Goal: Task Accomplishment & Management: Use online tool/utility

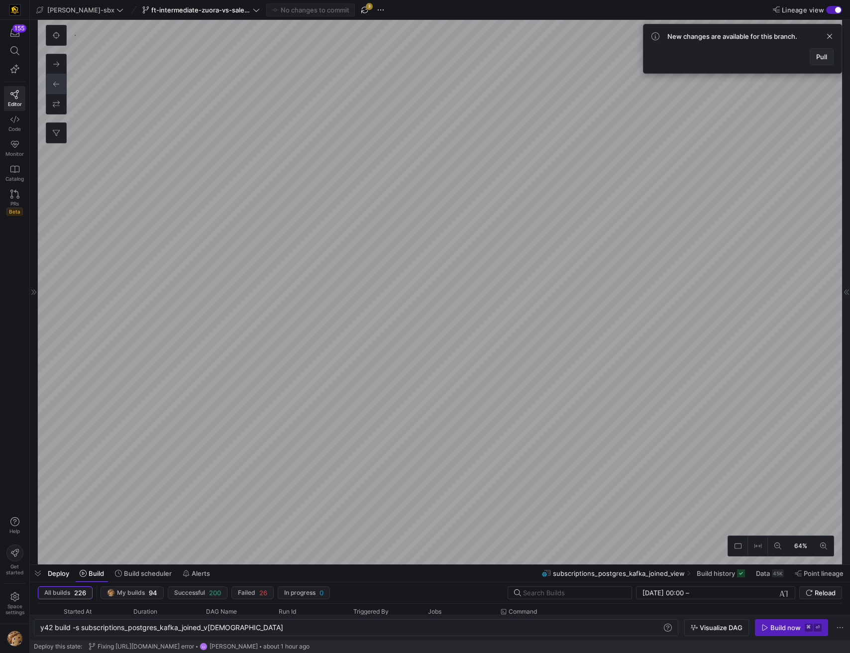
click at [827, 54] on span "Pull" at bounding box center [822, 57] width 11 height 8
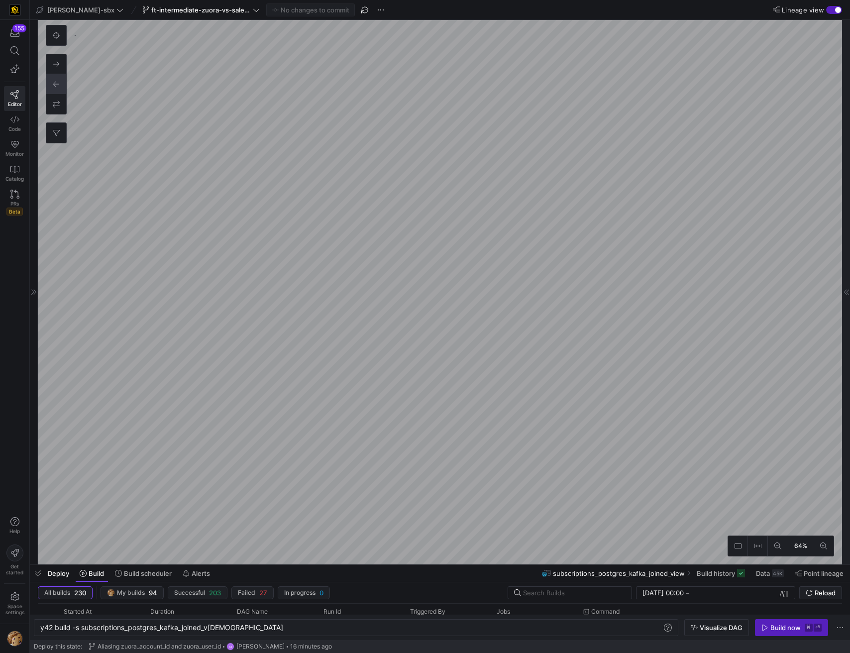
type textarea "-- this model will be used to compare the records that are being pulled from ou…"
click at [833, 12] on div "button" at bounding box center [835, 10] width 16 height 8
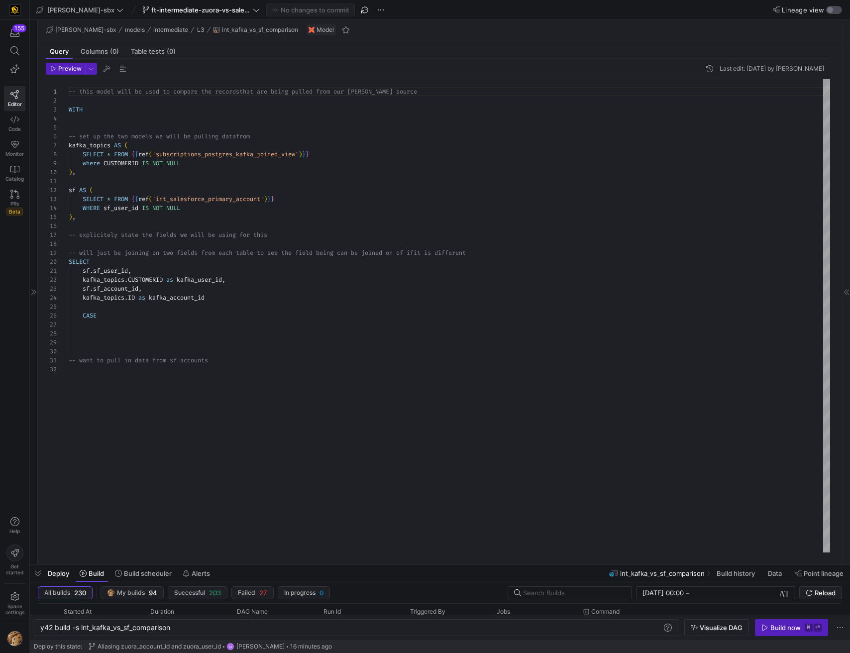
scroll to position [90, 0]
click at [36, 292] on icon at bounding box center [34, 292] width 6 height 6
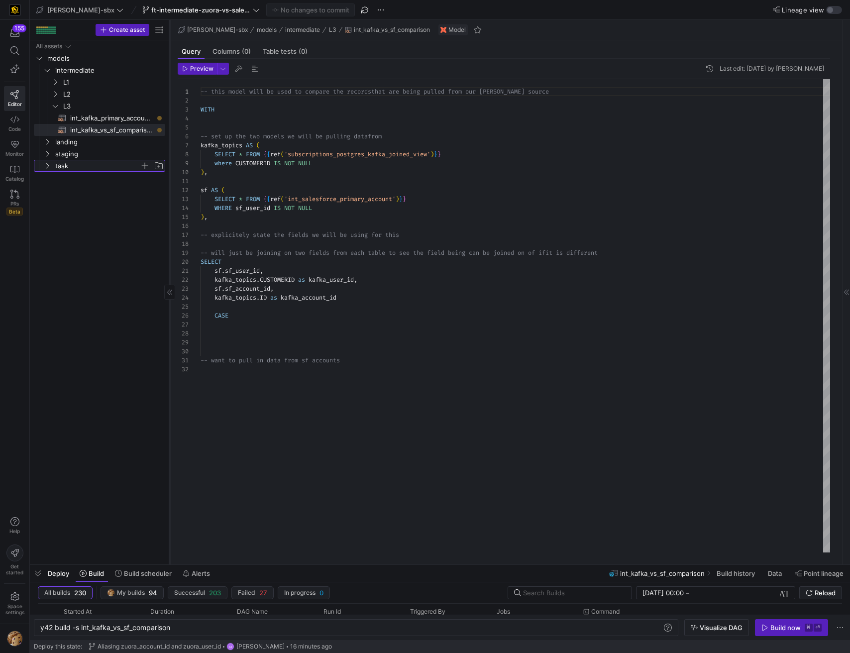
click at [74, 165] on span "task" at bounding box center [97, 165] width 85 height 11
click at [85, 176] on span "int_insert_records_into_zuora_vs_salesforce​​​​​​​​​​" at bounding box center [108, 177] width 92 height 11
type textarea "y42 build -s int_insert_records_into_zuora_vs_salesforce"
type textarea "-- File Name: int_insert_records_into_zuora_vs_salesforce -- Created By: [PERSO…"
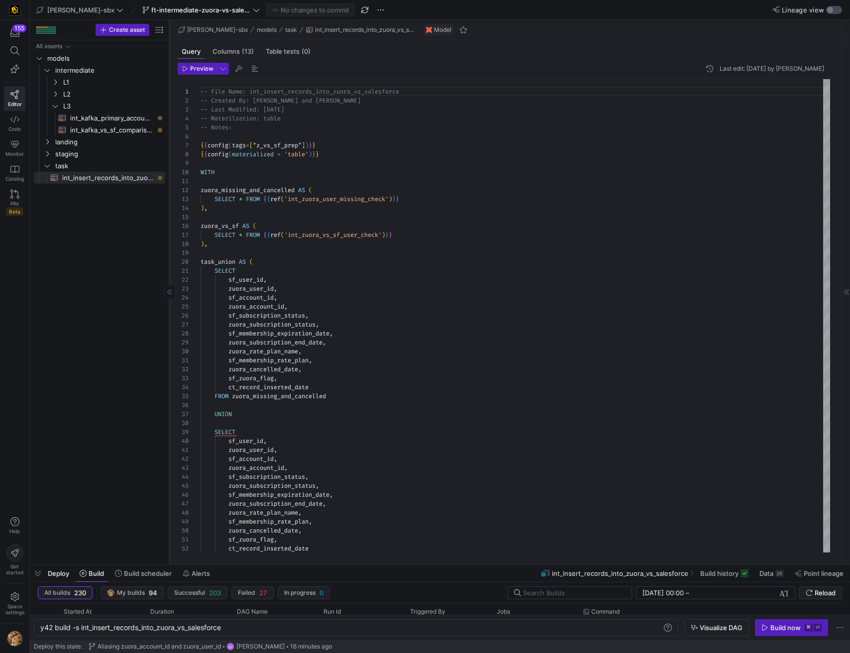
click at [832, 13] on div "button" at bounding box center [835, 10] width 16 height 8
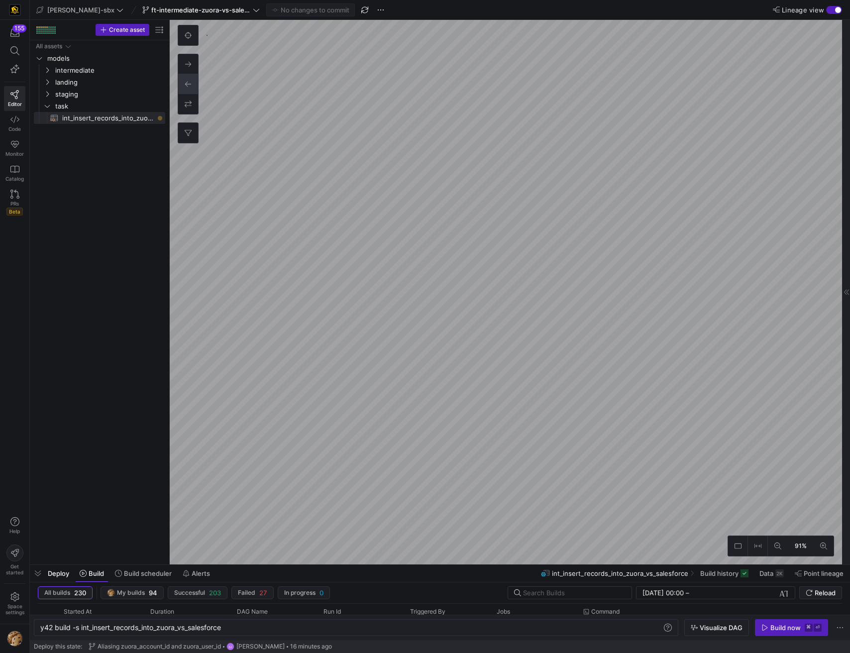
click at [832, 11] on div "button" at bounding box center [835, 10] width 16 height 8
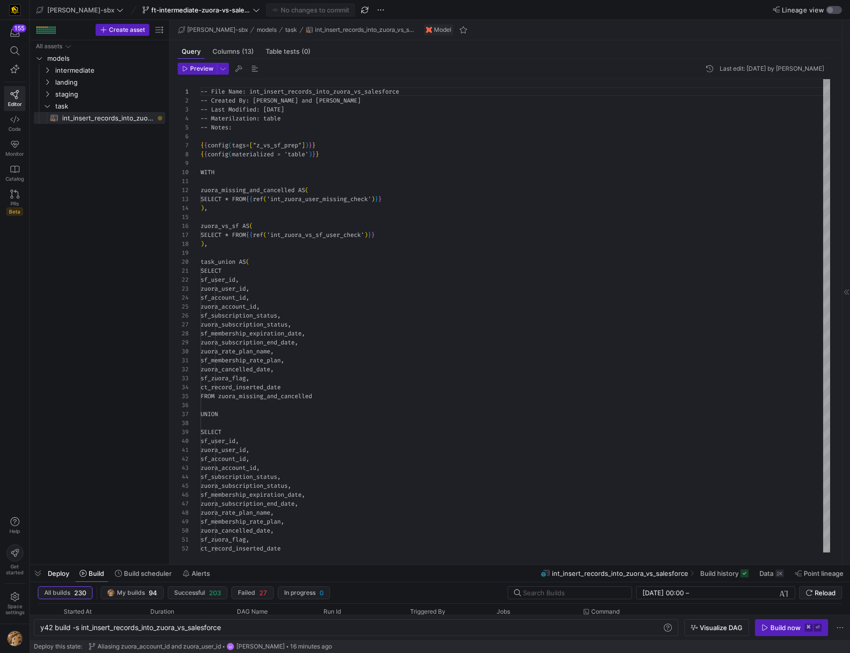
scroll to position [90, 0]
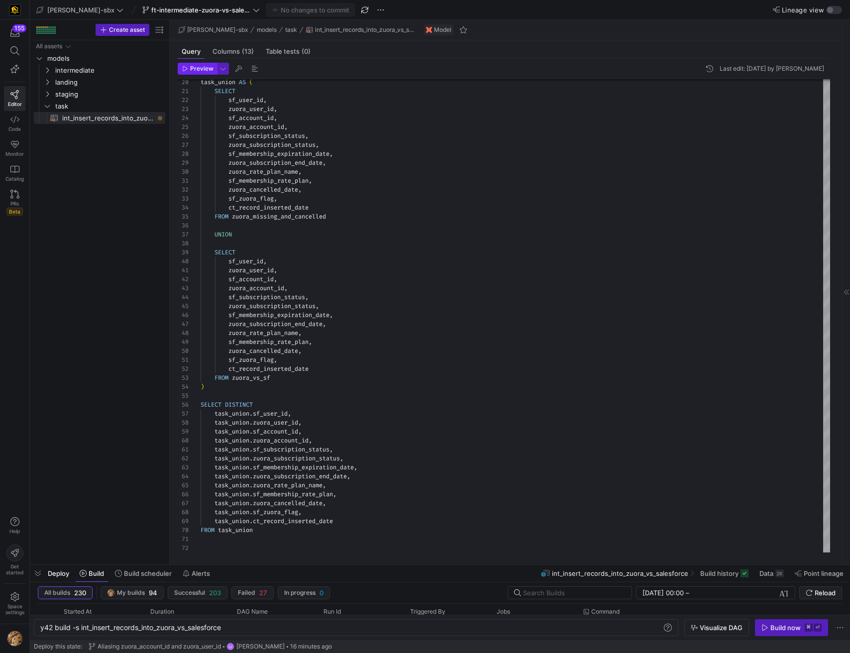
click at [187, 65] on span "Preview" at bounding box center [197, 68] width 31 height 7
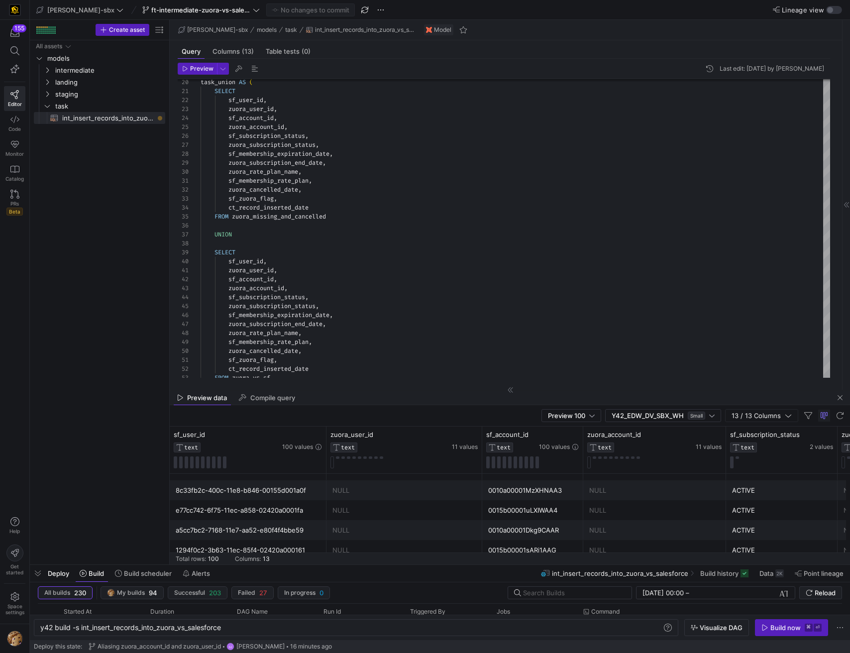
scroll to position [1905, 0]
click at [843, 401] on span "button" at bounding box center [840, 398] width 12 height 12
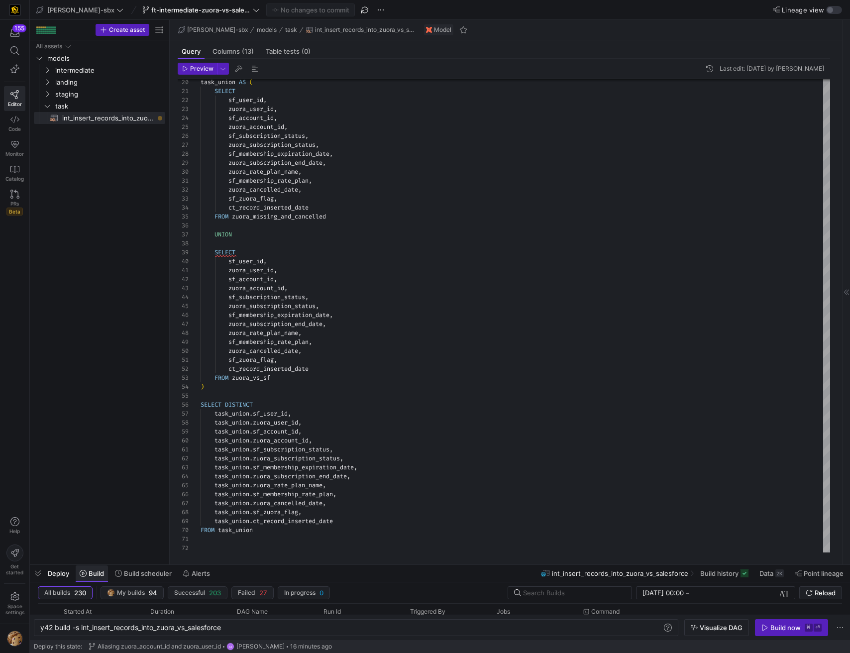
click at [95, 574] on span "Build" at bounding box center [96, 574] width 15 height 8
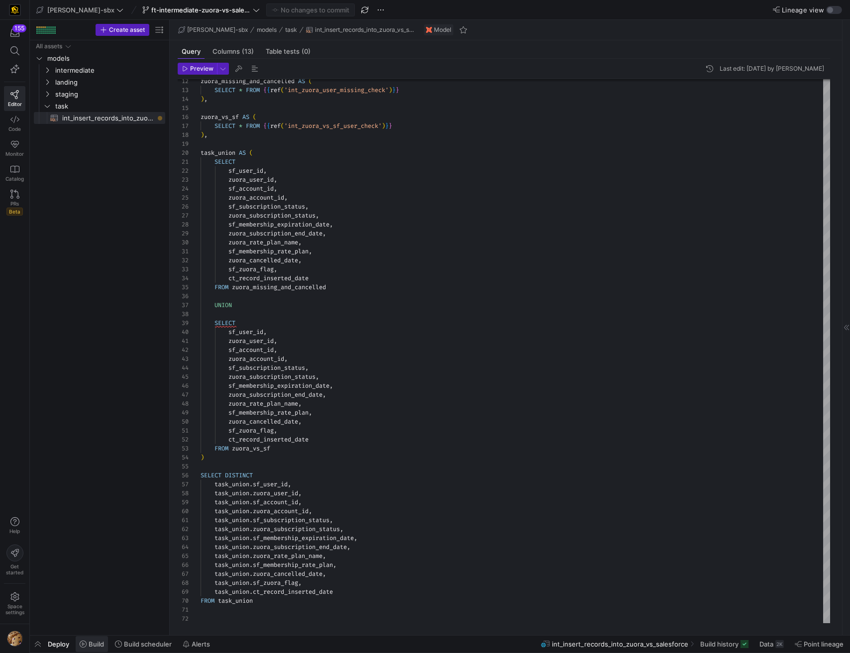
click at [89, 646] on span "Build" at bounding box center [96, 644] width 15 height 8
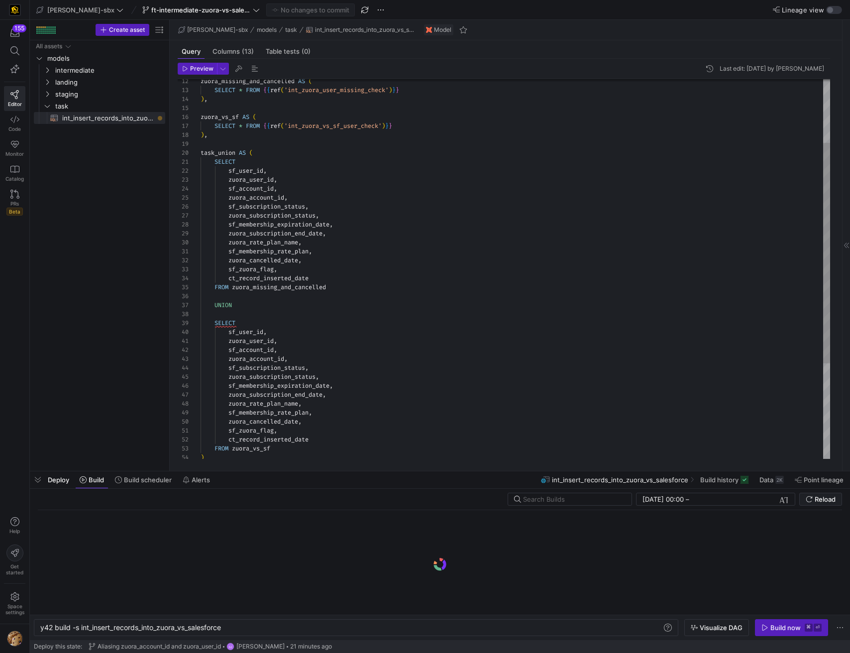
scroll to position [0, 184]
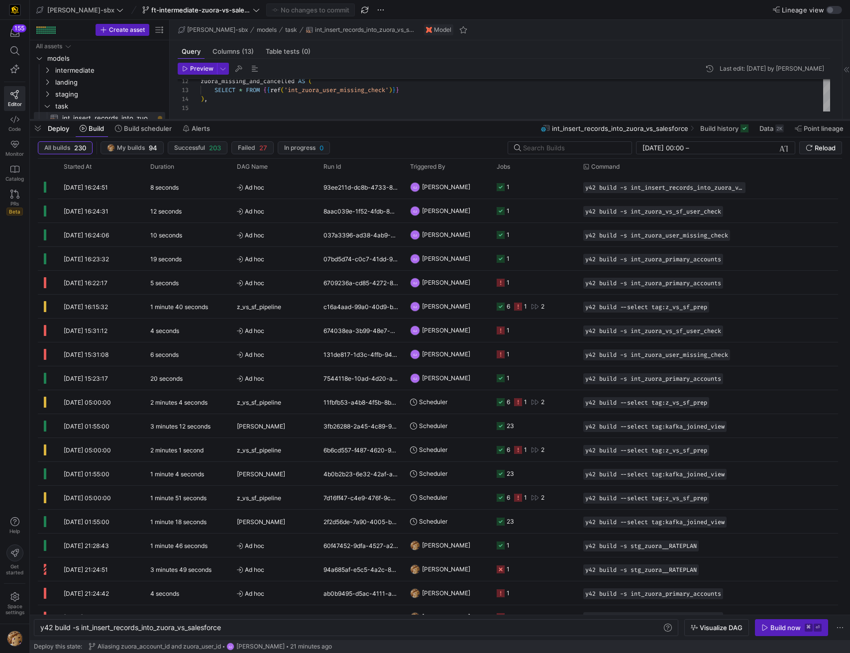
drag, startPoint x: 285, startPoint y: 471, endPoint x: 300, endPoint y: 119, distance: 351.8
click at [300, 119] on div at bounding box center [440, 120] width 821 height 4
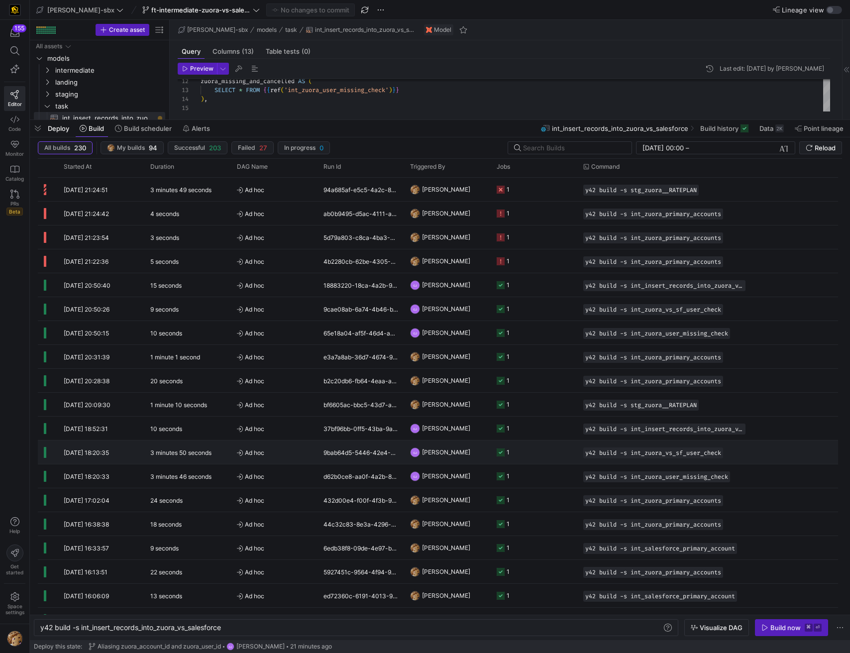
scroll to position [445, 0]
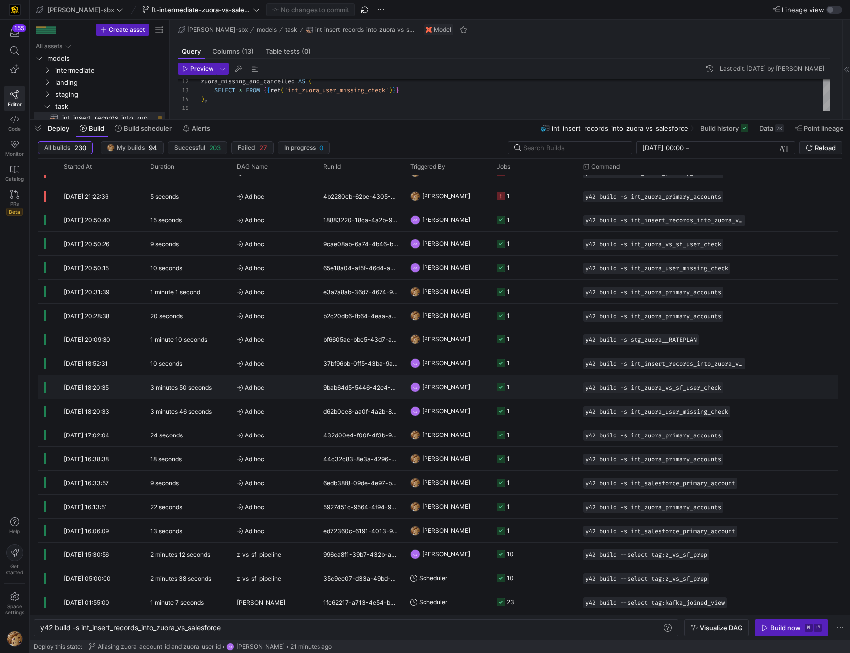
click at [337, 395] on div "9bab64d5-5446-42e4-8a84-9cebf5691420" at bounding box center [361, 386] width 87 height 23
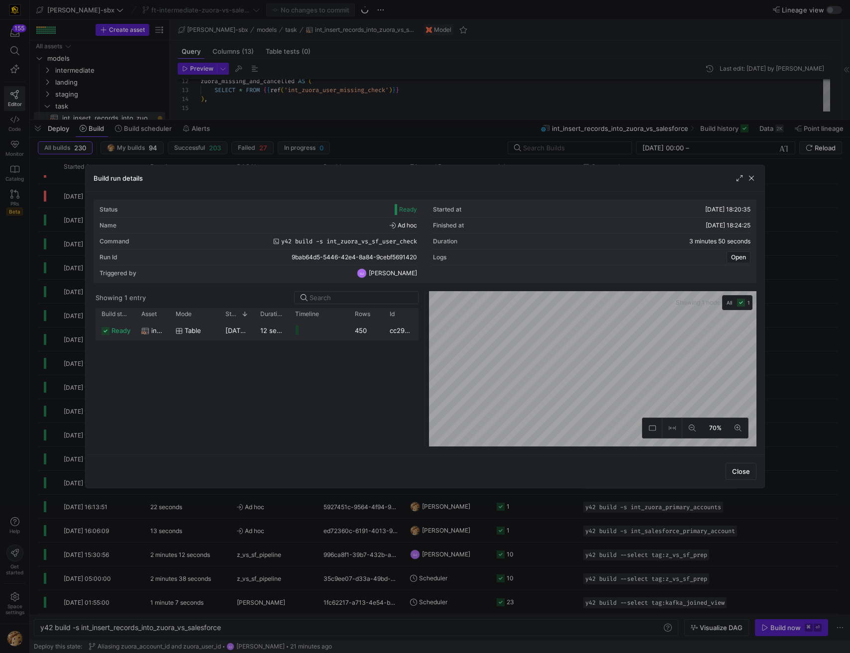
click at [302, 330] on y42-job-duration-timeline-cell-renderer at bounding box center [319, 330] width 48 height 18
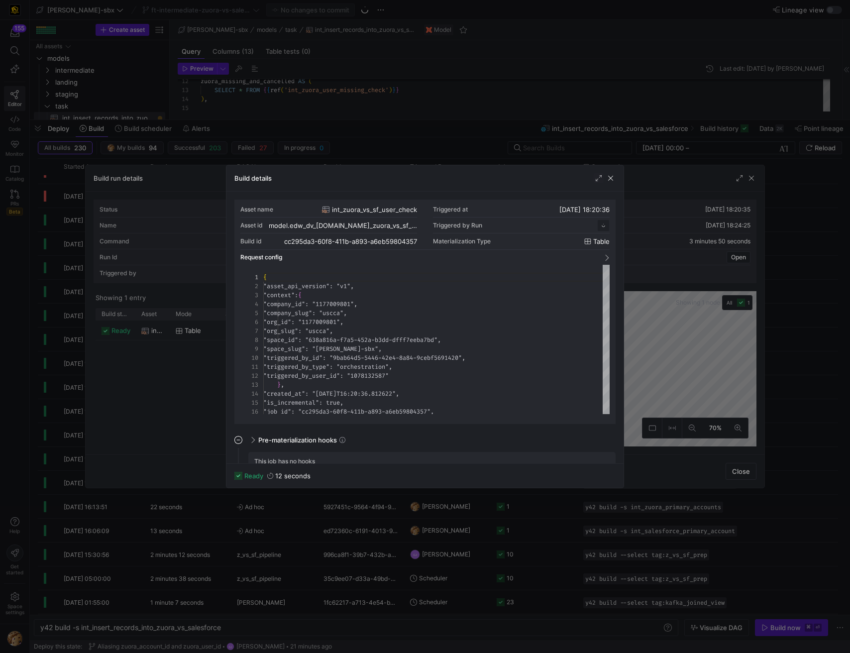
scroll to position [90, 0]
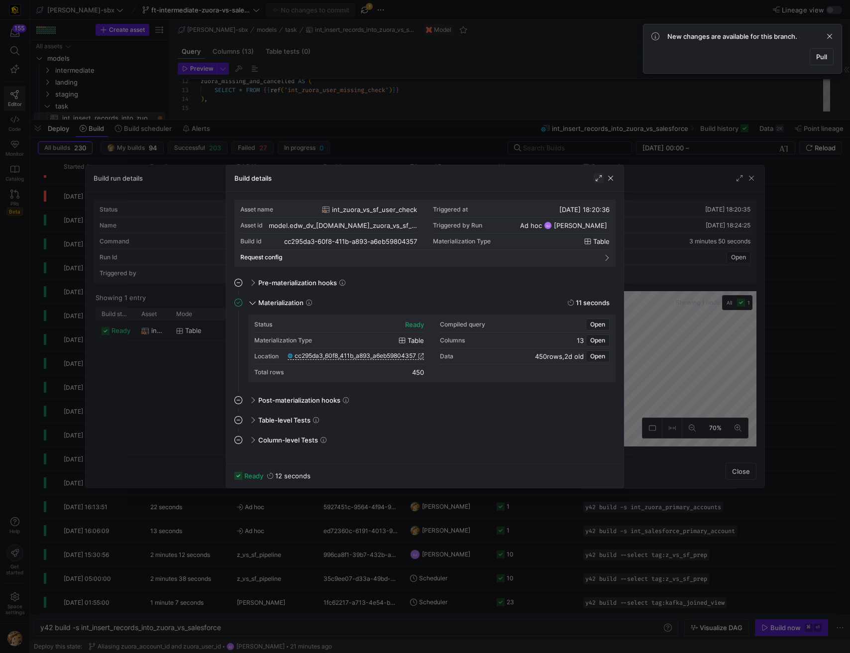
click at [602, 181] on span "button" at bounding box center [599, 178] width 10 height 10
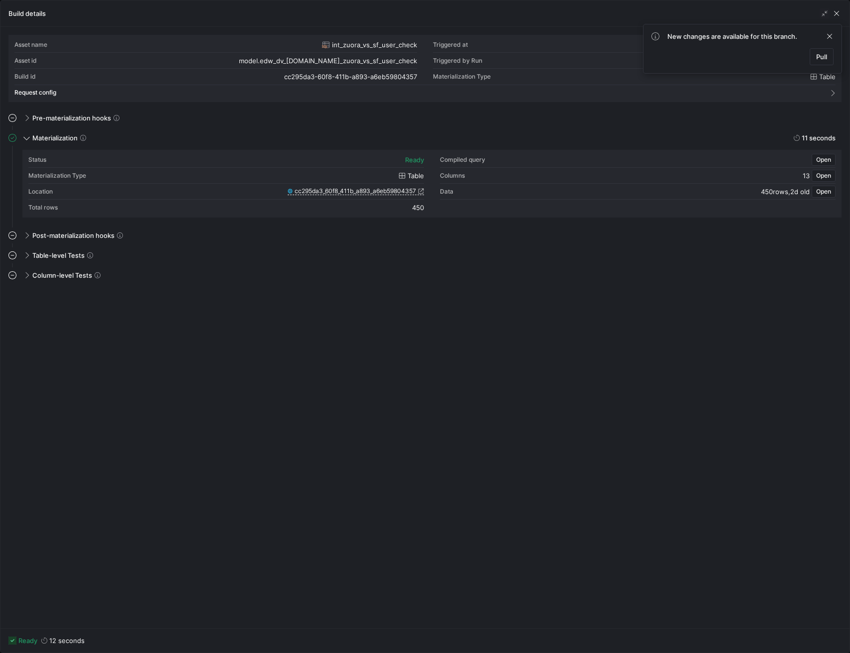
click at [843, 17] on div "Build details" at bounding box center [424, 13] width 849 height 26
click at [836, 11] on span "button" at bounding box center [837, 13] width 10 height 10
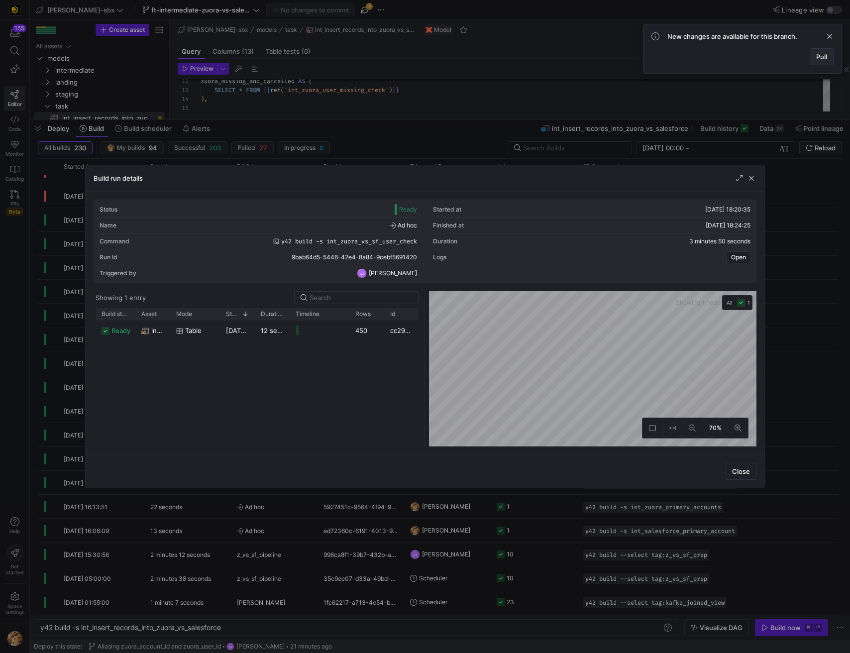
click at [818, 55] on span "Pull" at bounding box center [822, 57] width 11 height 8
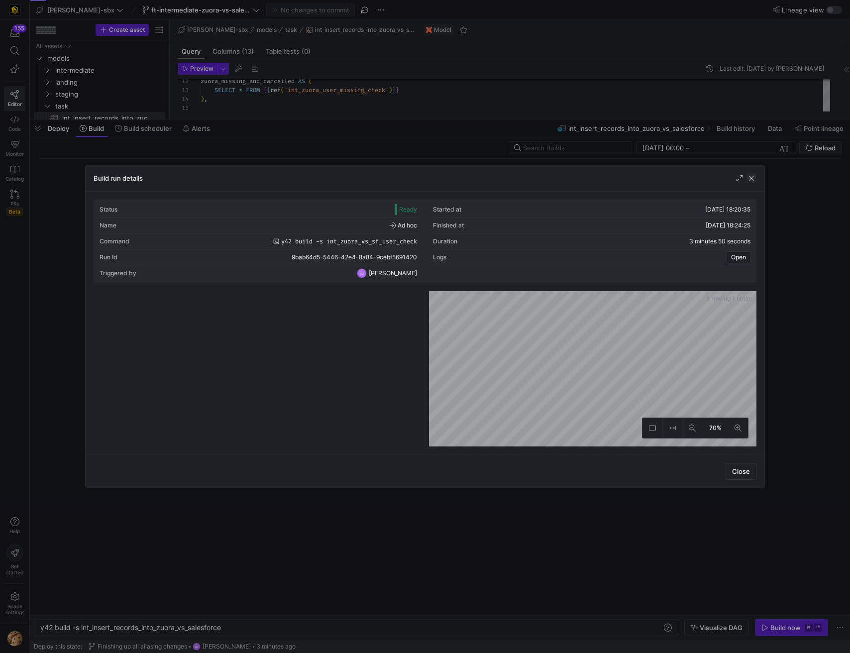
click at [751, 178] on span "button" at bounding box center [752, 178] width 10 height 10
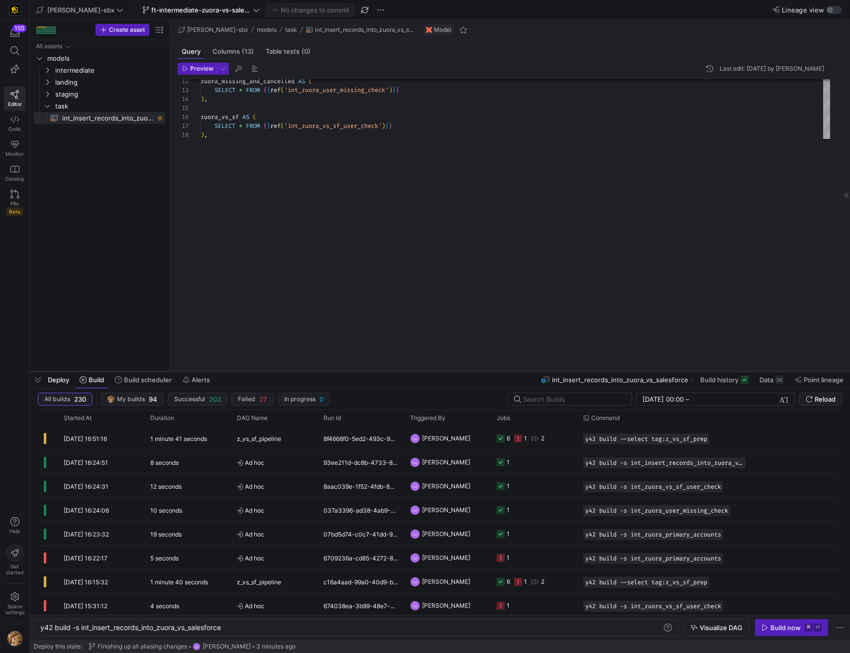
drag, startPoint x: 345, startPoint y: 120, endPoint x: 329, endPoint y: 381, distance: 261.4
click at [329, 373] on div at bounding box center [440, 371] width 821 height 4
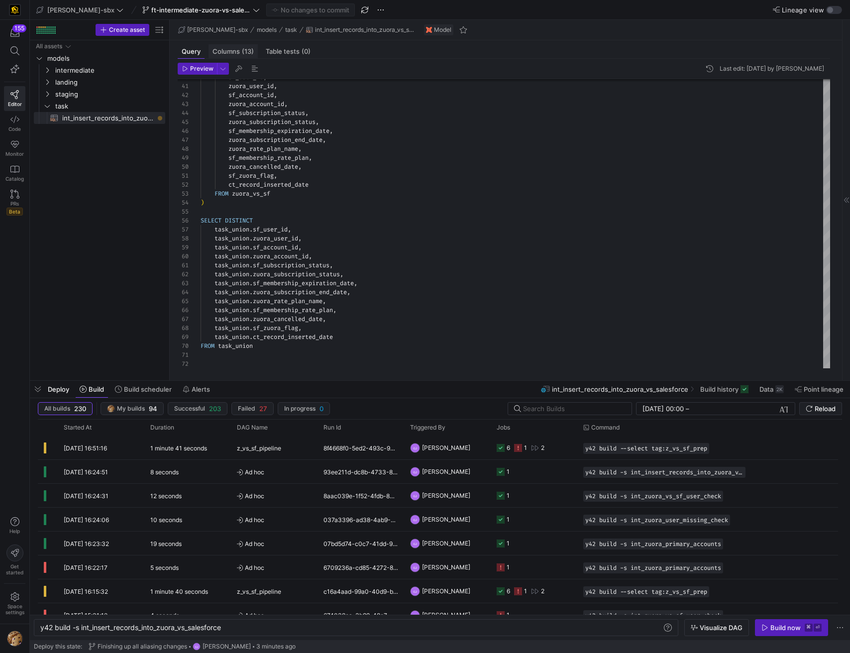
click at [234, 48] on span "Columns (13)" at bounding box center [233, 51] width 41 height 6
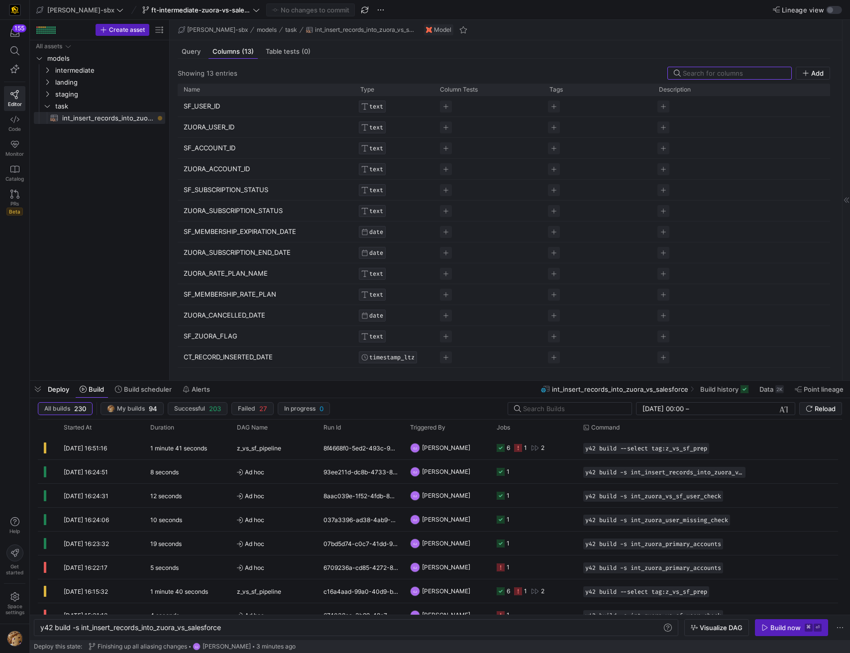
click at [836, 14] on y42-top-nav "[PERSON_NAME]-sbx ft-intermediate-zuora-vs-salesforce-08052025 No changes to co…" at bounding box center [440, 10] width 821 height 20
click at [831, 10] on div "button" at bounding box center [831, 10] width 6 height 6
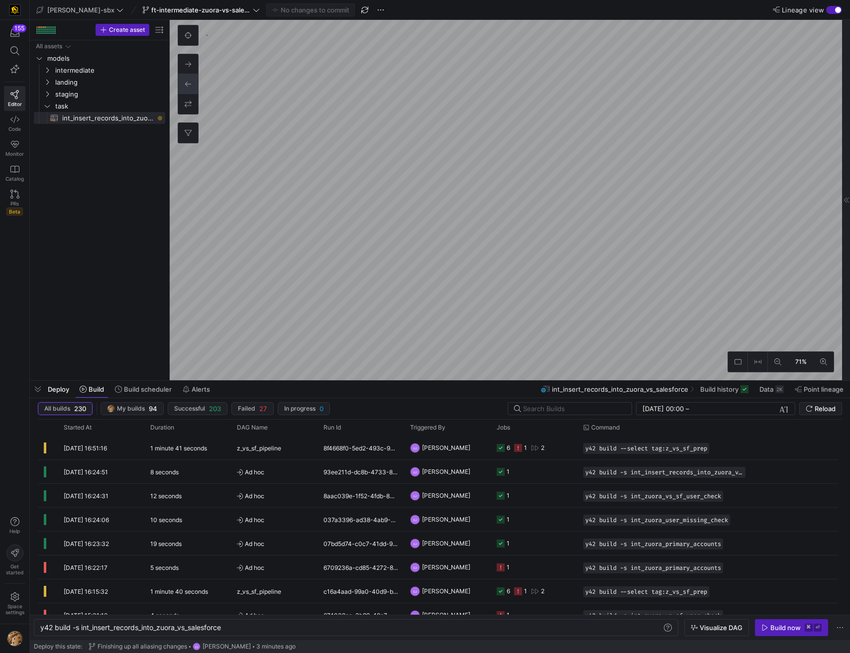
type textarea "y42 build -s int_zuora_user_missing_check"
type textarea "-- File Name: int-zuora-user-check -- Created by: [PERSON_NAME] -- Last Modifie…"
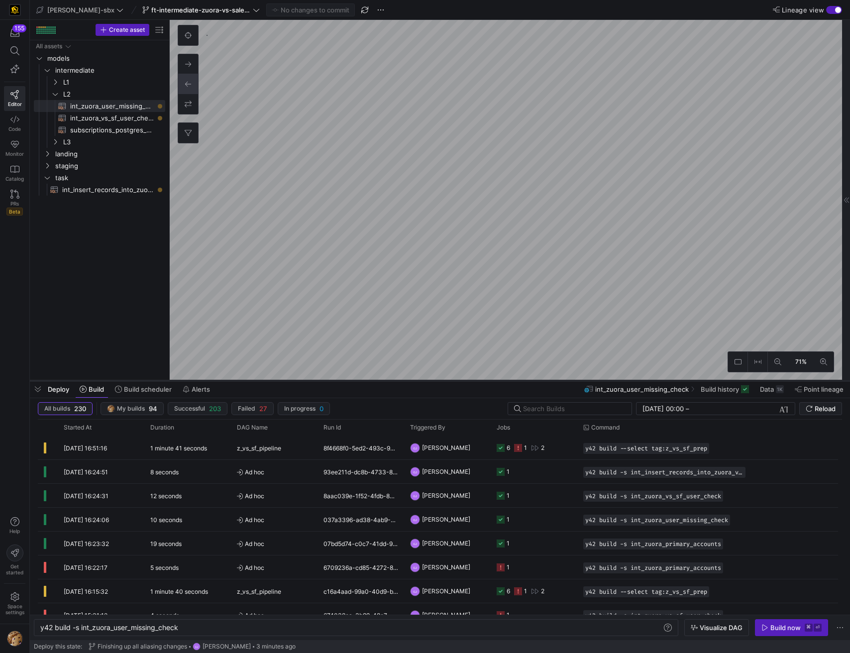
type textarea "y42 build -s int_insert_records_into_zuora_vs_salesforce"
type textarea "-- File Name: int_insert_records_into_zuora_vs_salesforce -- Created By: [PERSO…"
click at [835, 16] on y42-top-nav "[PERSON_NAME]-sbx ft-intermediate-zuora-vs-salesforce-08052025 No changes to co…" at bounding box center [440, 10] width 821 height 20
click at [830, 14] on div "button" at bounding box center [835, 10] width 16 height 8
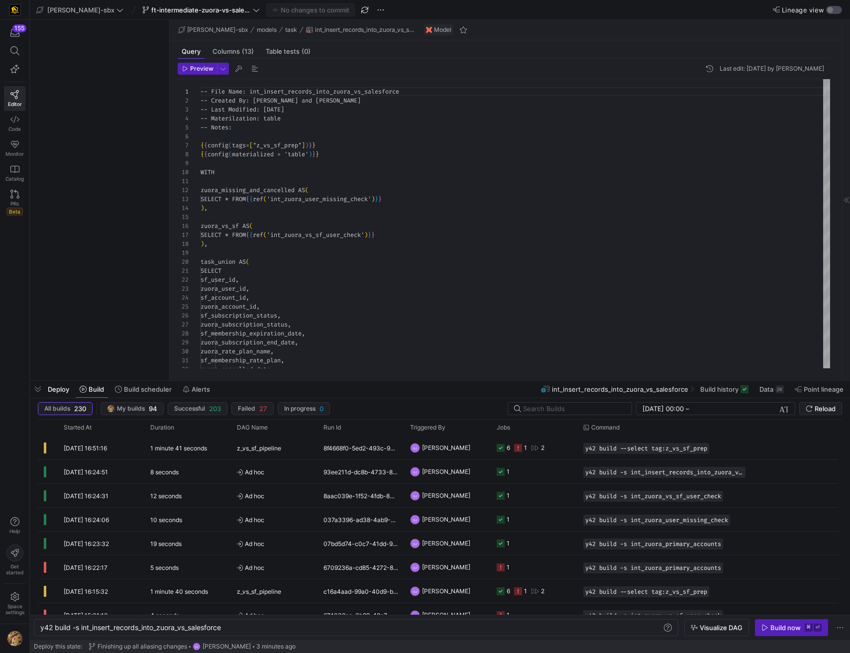
scroll to position [90, 0]
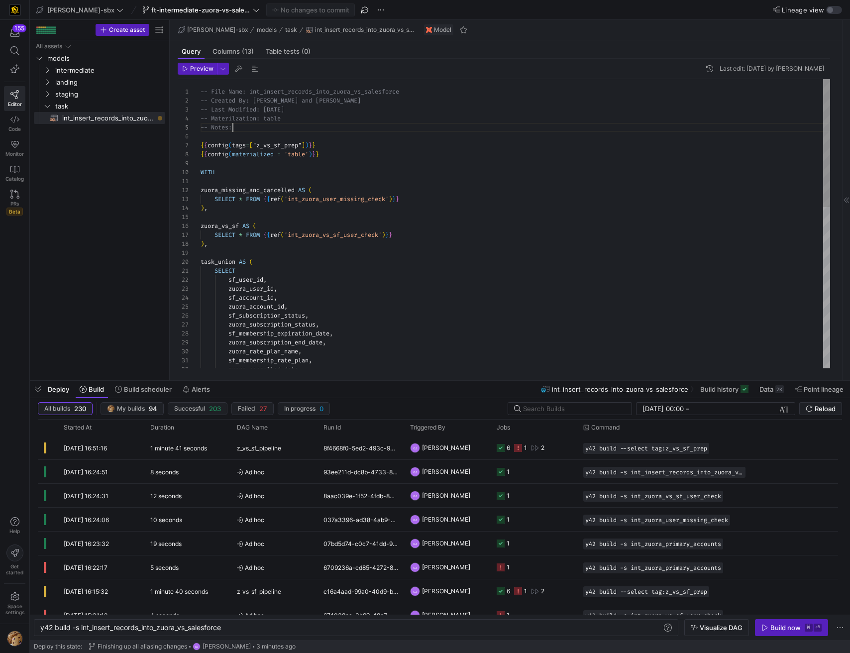
click at [267, 126] on div "-- Last Modified: [DATE] -- Materilzation: table -- Notes: { { config ( tags = …" at bounding box center [516, 405] width 630 height 653
click at [338, 153] on div "-- Last Modified: [DATE] -- Materilzation: table -- Notes: { { config ( tags = …" at bounding box center [516, 405] width 630 height 653
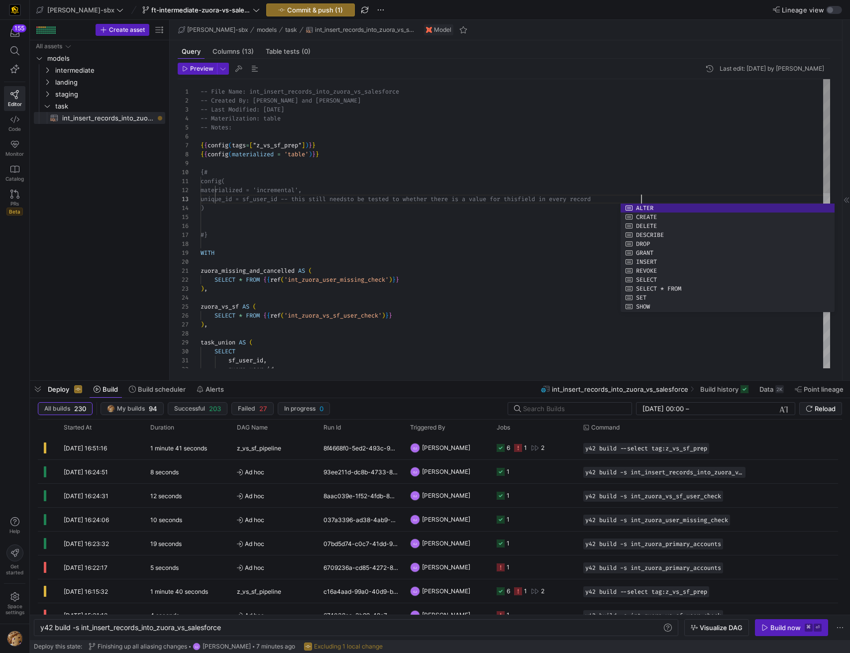
scroll to position [18, 441]
click at [474, 218] on div "-- Last Modified: [DATE] -- Materilzation: table -- Notes: { { config ( tags = …" at bounding box center [516, 446] width 630 height 734
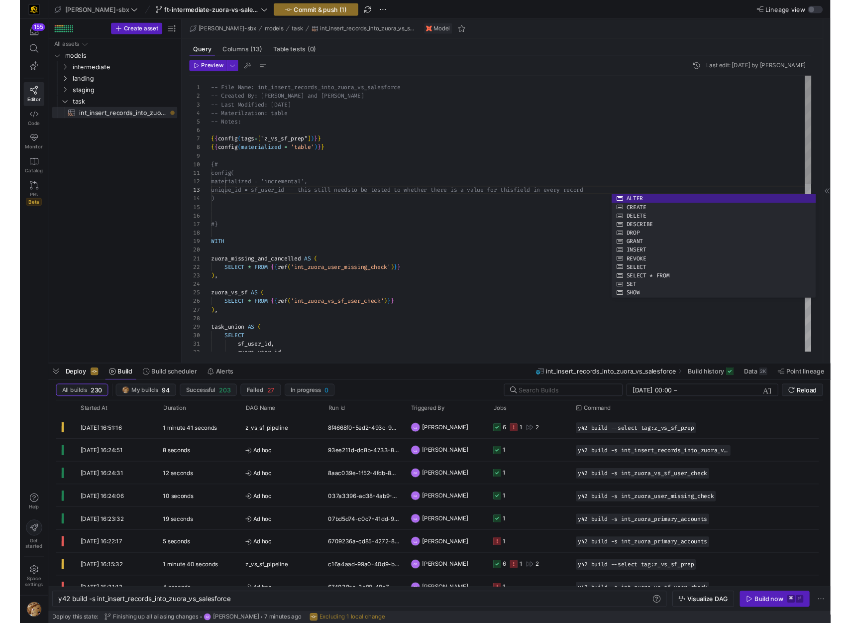
scroll to position [36, 0]
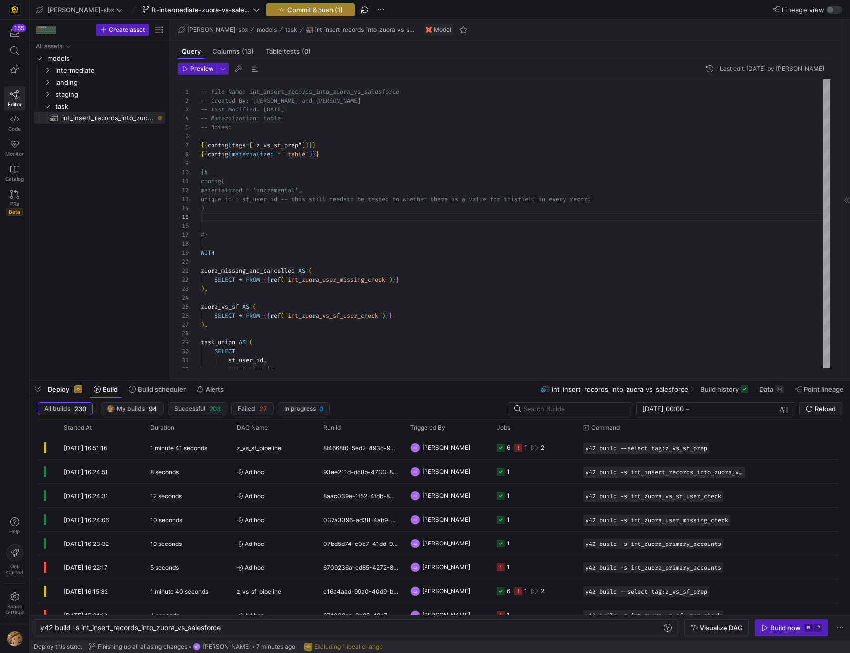
type textarea "config( materialized = 'incremental', unique_id = sf_user_id -- this still need…"
click at [287, 8] on span "Commit & push (1)" at bounding box center [315, 10] width 56 height 8
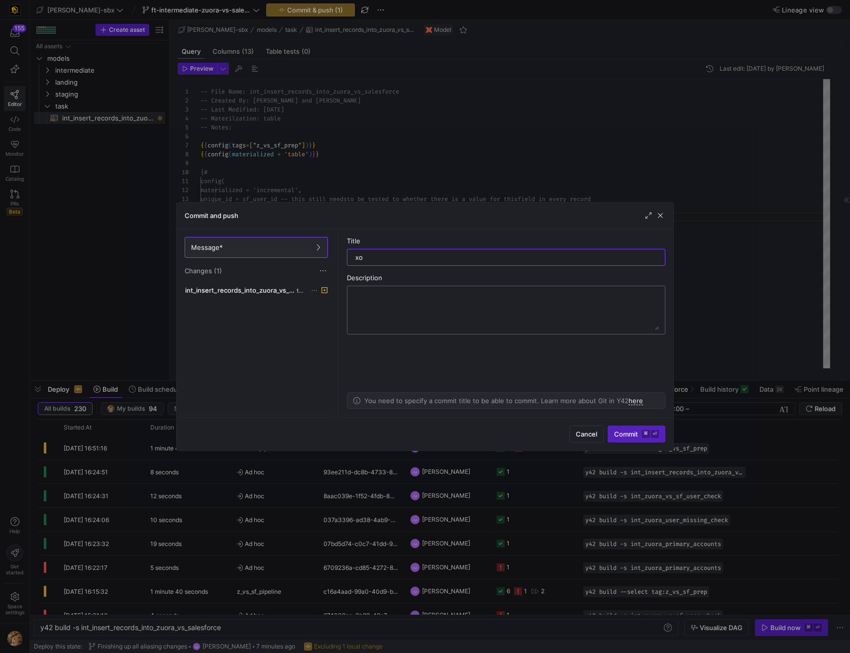
type input "x"
type input "comment for incremental config"
click at [637, 438] on button "Commit ⌘ ⏎" at bounding box center [637, 434] width 58 height 17
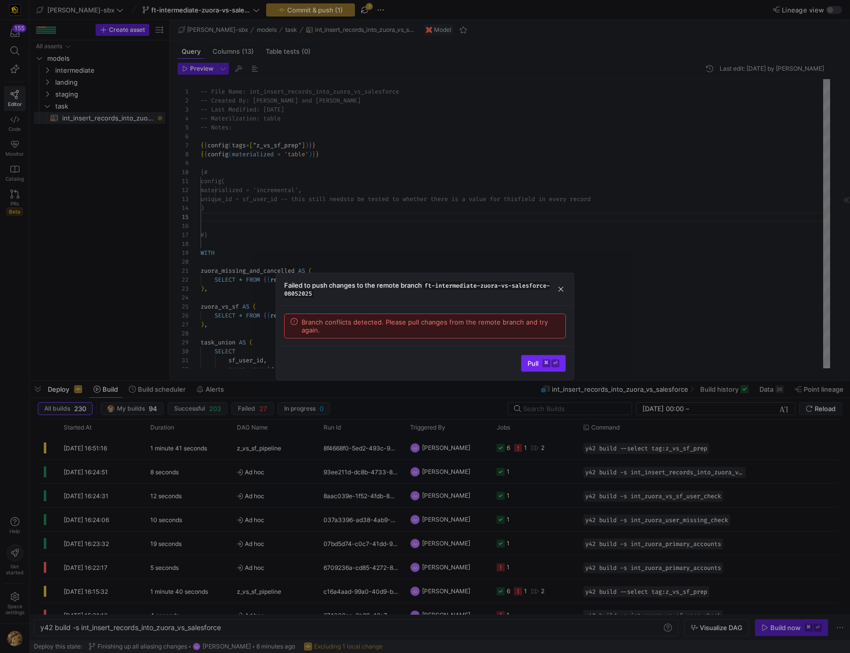
click at [542, 370] on span "submit" at bounding box center [544, 364] width 44 height 16
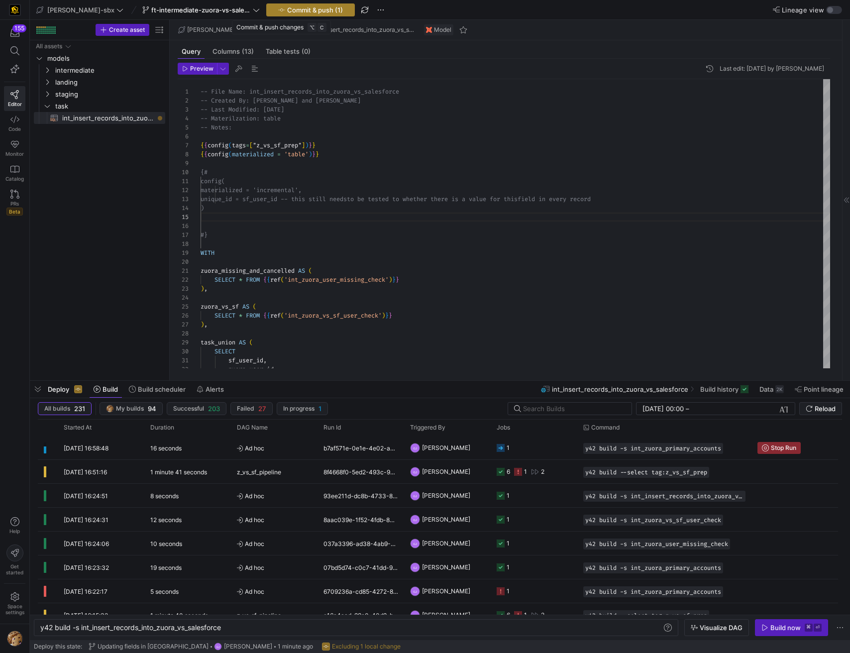
click at [291, 11] on span "Commit & push (1)" at bounding box center [315, 10] width 56 height 8
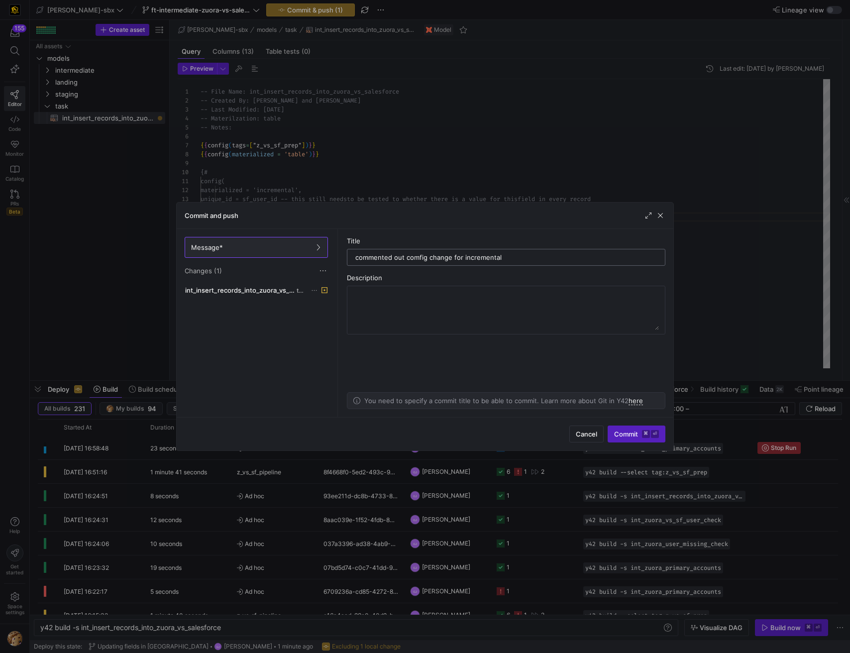
type input "commented out comfig change for incremental"
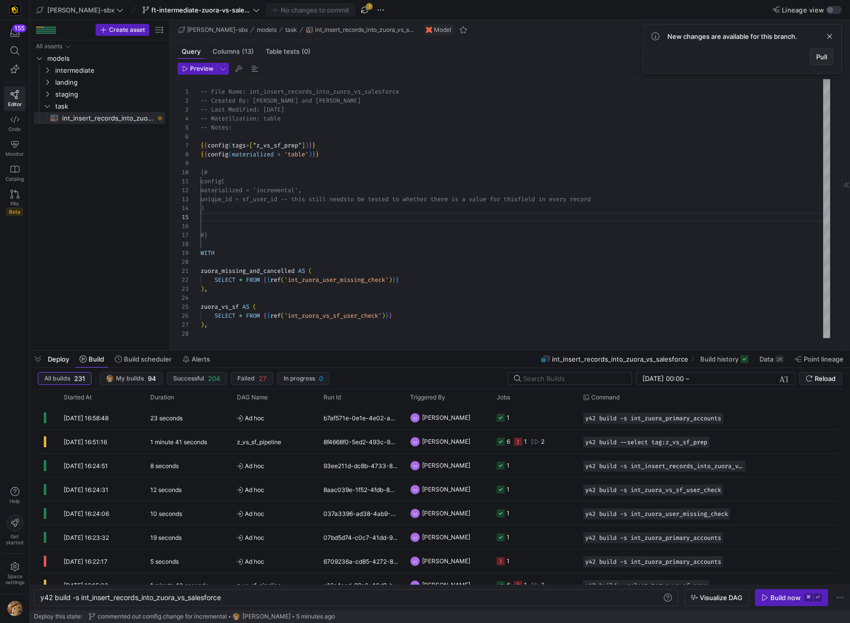
click at [820, 58] on span "Pull" at bounding box center [822, 57] width 11 height 8
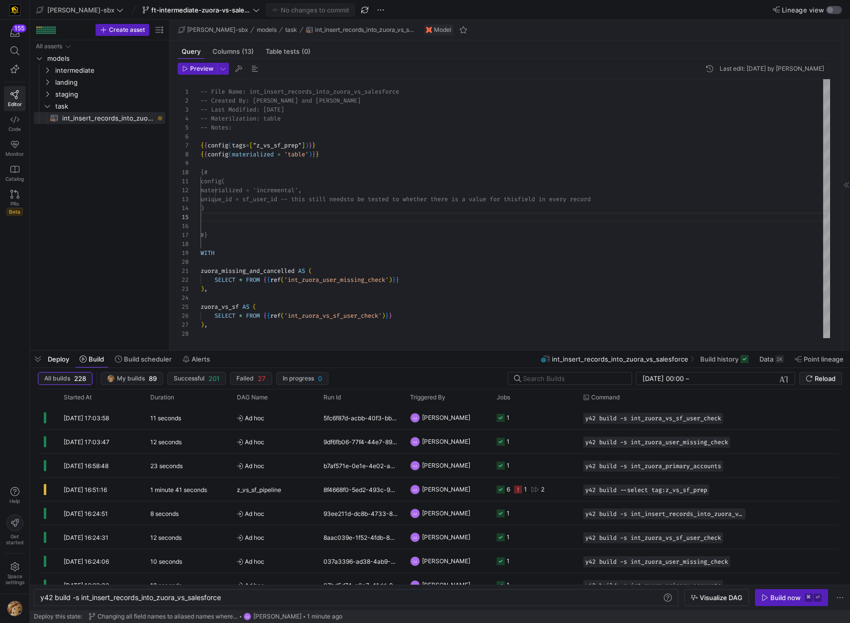
click at [834, 7] on div "button" at bounding box center [835, 10] width 16 height 8
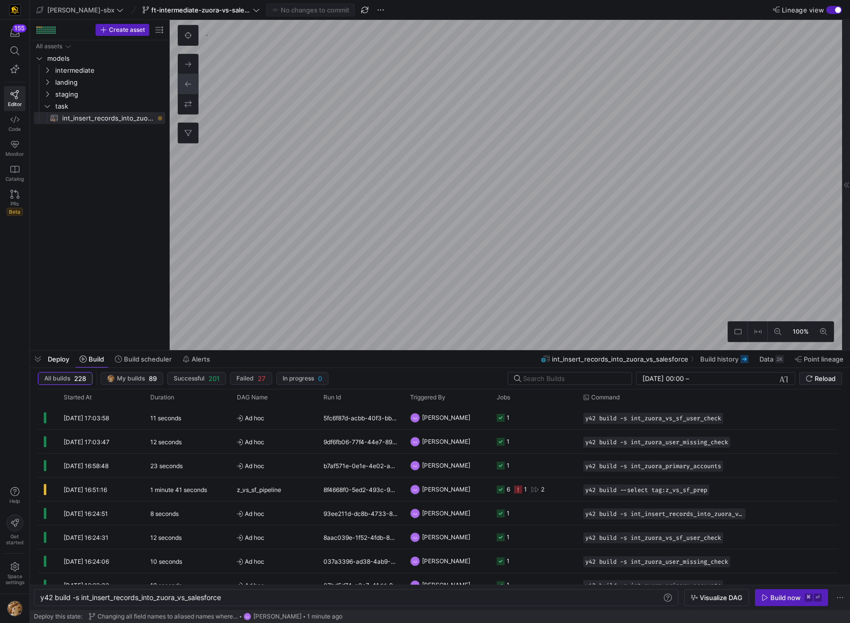
click at [835, 11] on div "button" at bounding box center [838, 10] width 6 height 6
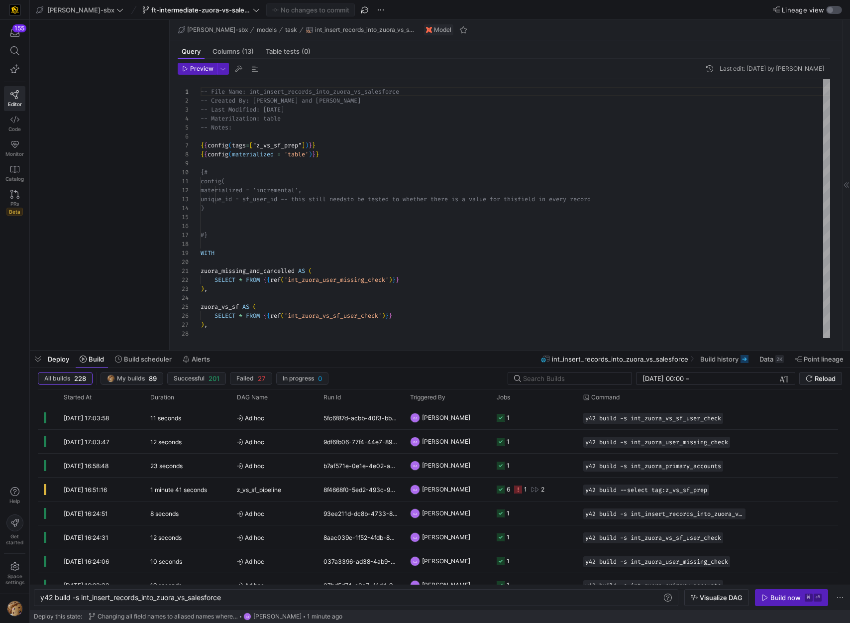
scroll to position [90, 0]
click at [835, 11] on div "button" at bounding box center [835, 10] width 16 height 8
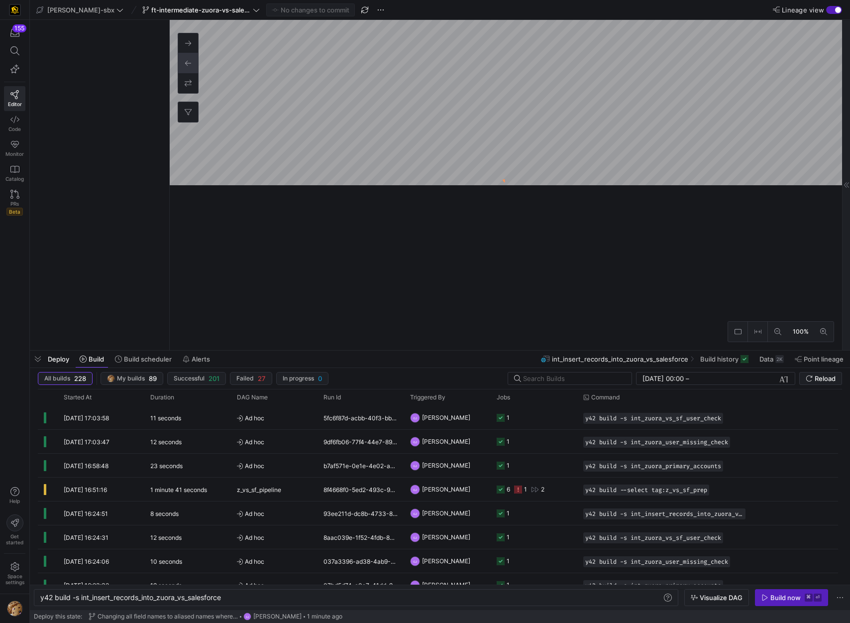
click at [835, 11] on div "button" at bounding box center [838, 10] width 6 height 6
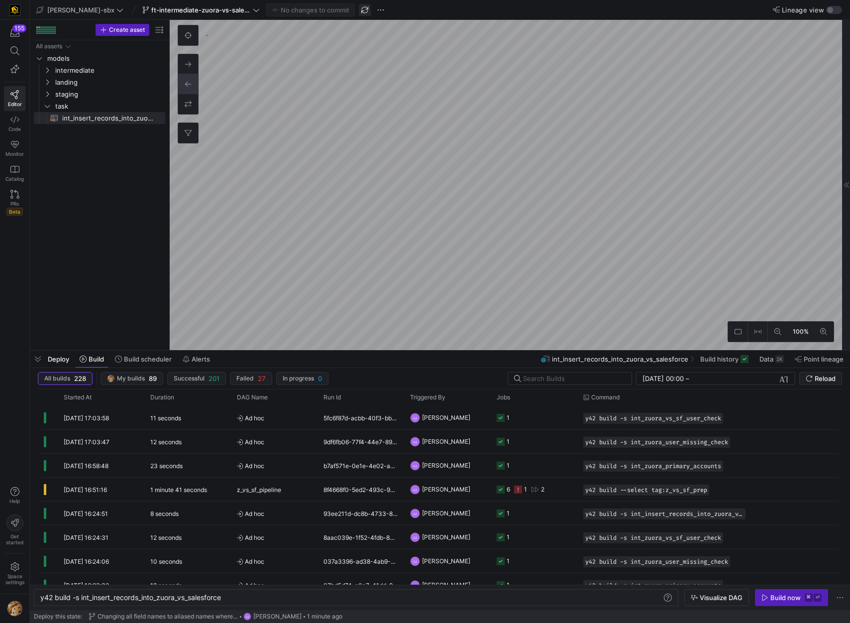
click at [359, 6] on span "button" at bounding box center [365, 10] width 12 height 12
click at [836, 12] on div "button" at bounding box center [835, 10] width 16 height 8
click at [835, 7] on div "button" at bounding box center [838, 10] width 6 height 6
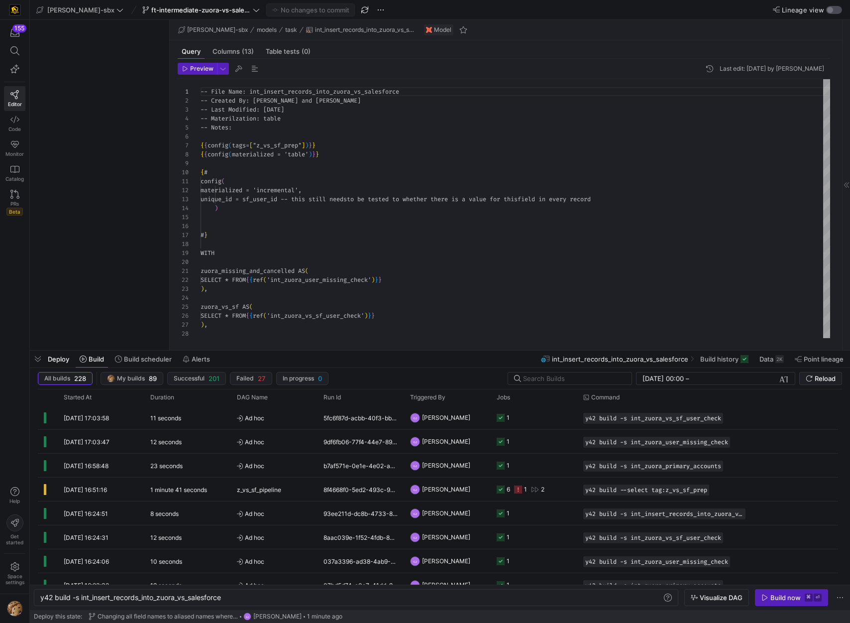
scroll to position [90, 0]
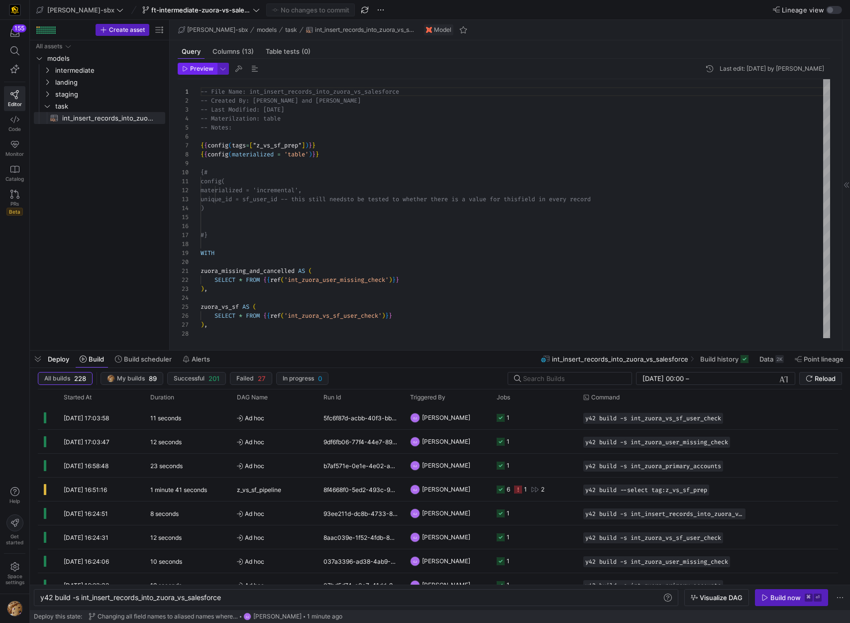
click at [205, 74] on span "button" at bounding box center [197, 68] width 38 height 11
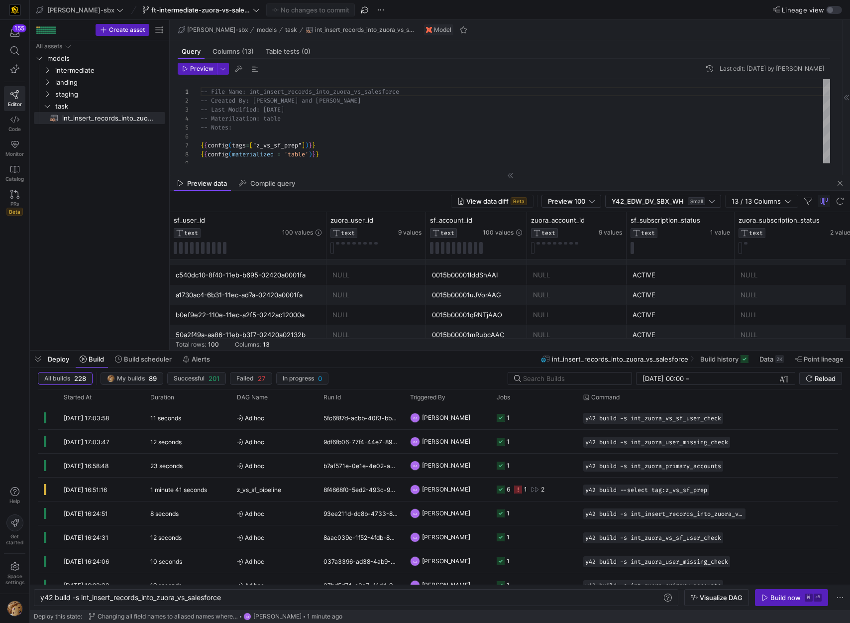
scroll to position [0, 0]
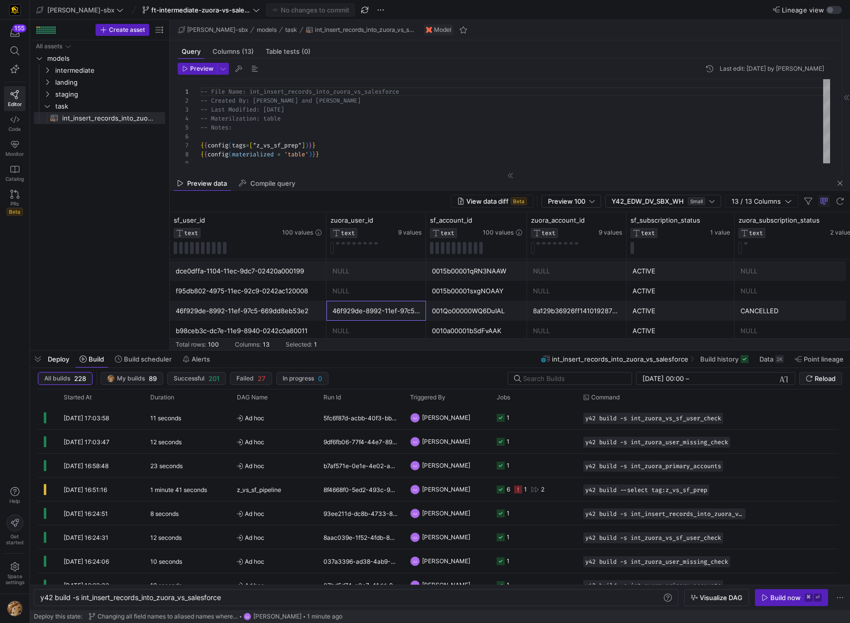
click at [380, 320] on div "46f929de-8992-11ef-97c5-669dd8eb53e2" at bounding box center [377, 310] width 88 height 19
click at [562, 315] on div "8a129b36926ff14101928730dd7e5415" at bounding box center [577, 310] width 88 height 19
click at [481, 302] on div "001Qo00000WQ6DuIAL" at bounding box center [476, 310] width 89 height 19
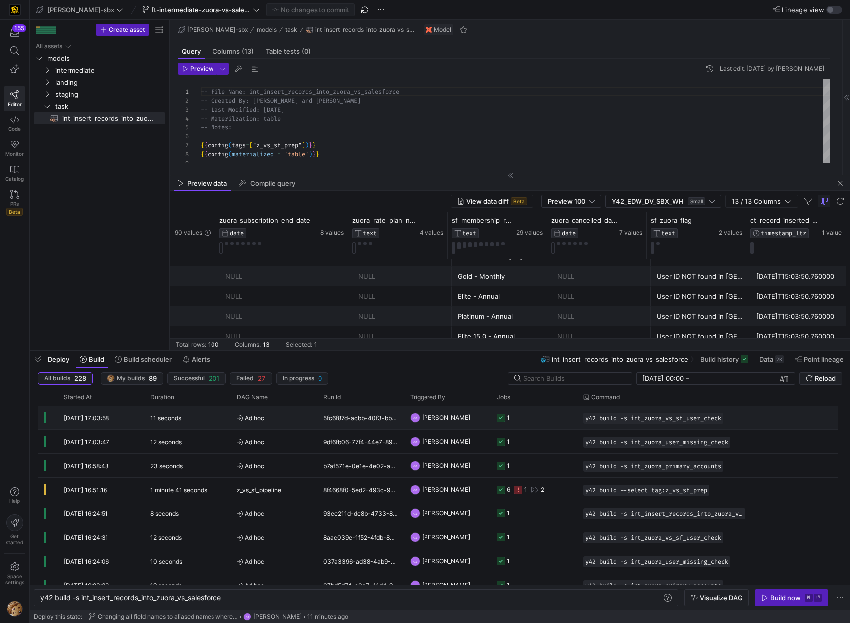
click at [438, 421] on span "[PERSON_NAME]" at bounding box center [446, 417] width 48 height 23
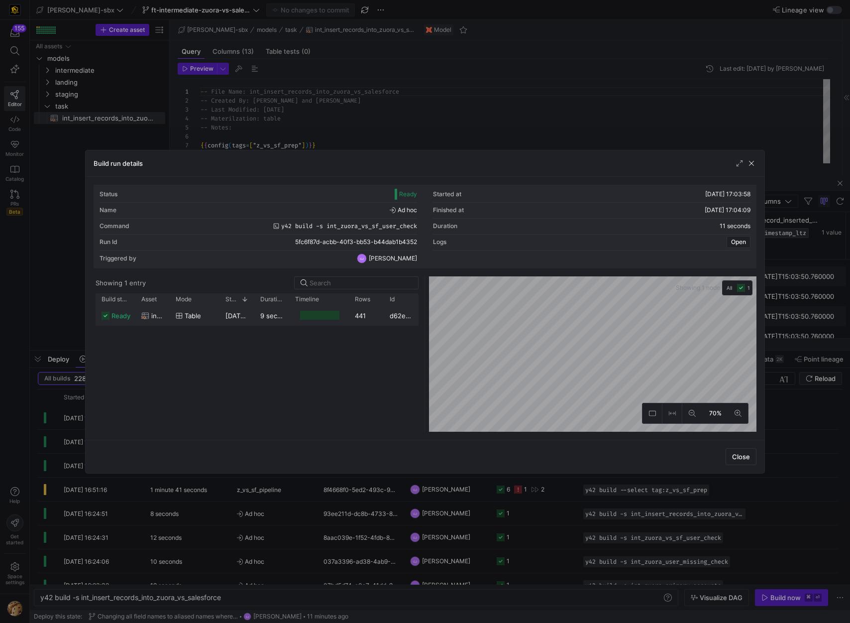
click at [319, 326] on div "ready int_zuora_vs_sf_user_check table [DATE] 17:03:59 9 seconds 441 d62e9f50-7…" at bounding box center [258, 369] width 324 height 126
click at [323, 317] on div at bounding box center [319, 315] width 39 height 9
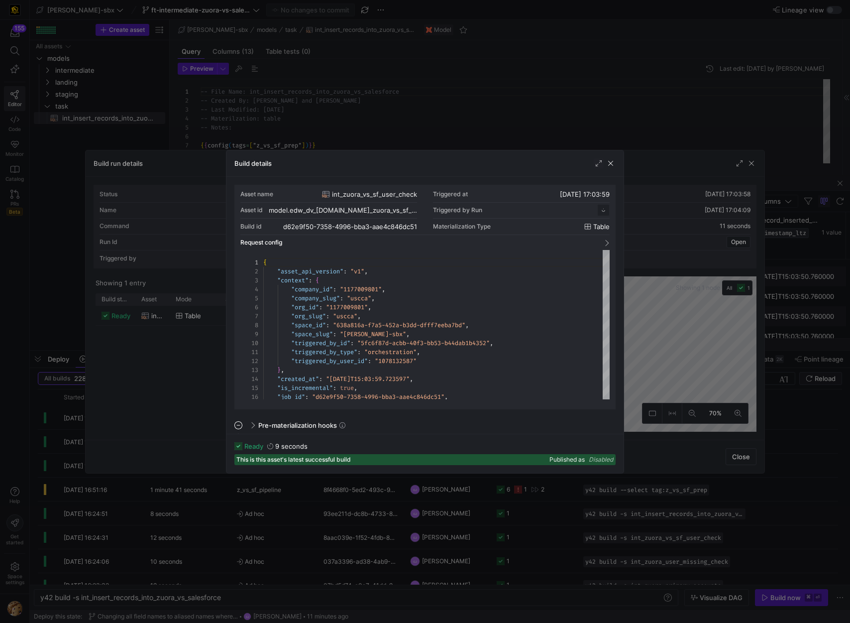
scroll to position [90, 0]
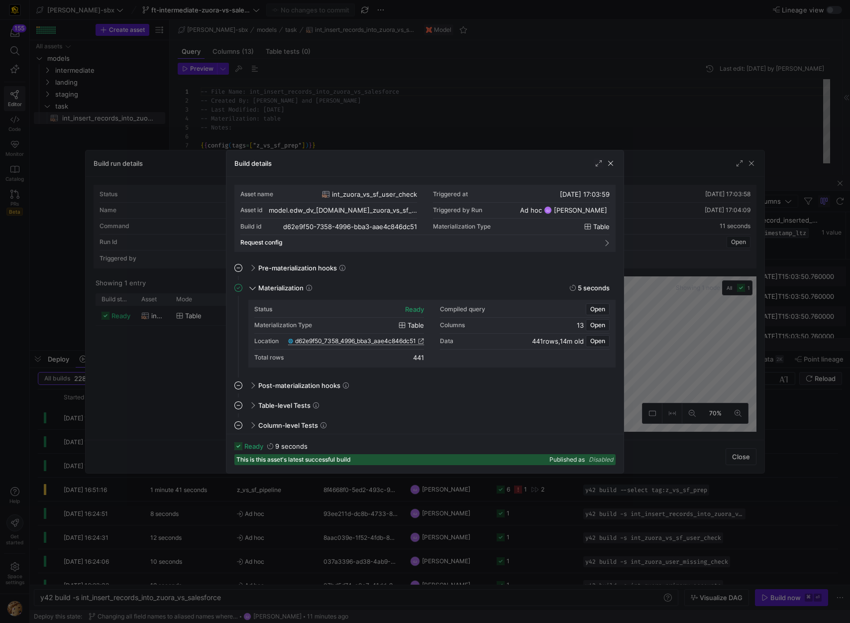
click at [357, 341] on span "d62e9f50_7358_4996_bba3_aae4c846dc51" at bounding box center [355, 341] width 121 height 7
click at [613, 167] on span "button" at bounding box center [611, 163] width 10 height 10
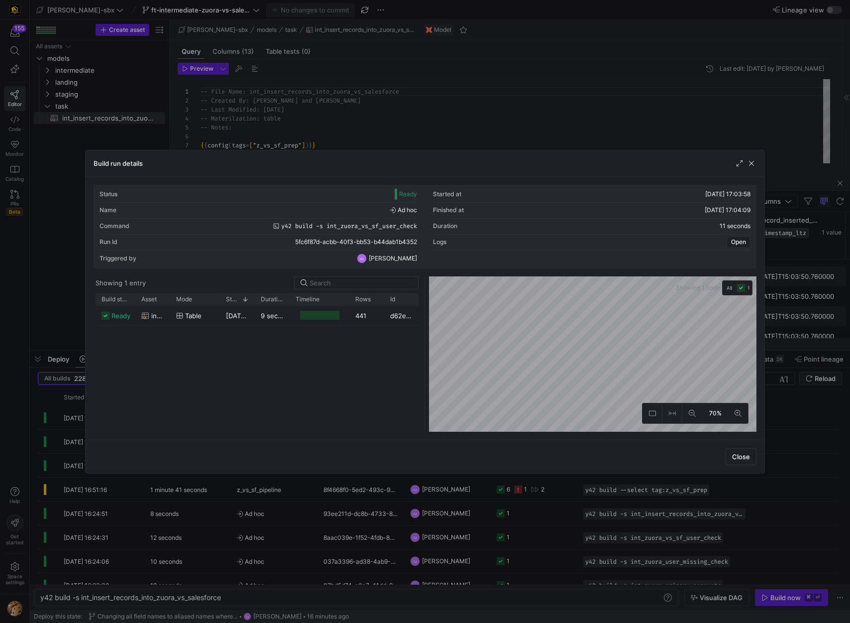
click at [750, 168] on div "Build run details" at bounding box center [425, 163] width 679 height 26
click at [755, 163] on span "button" at bounding box center [752, 163] width 10 height 10
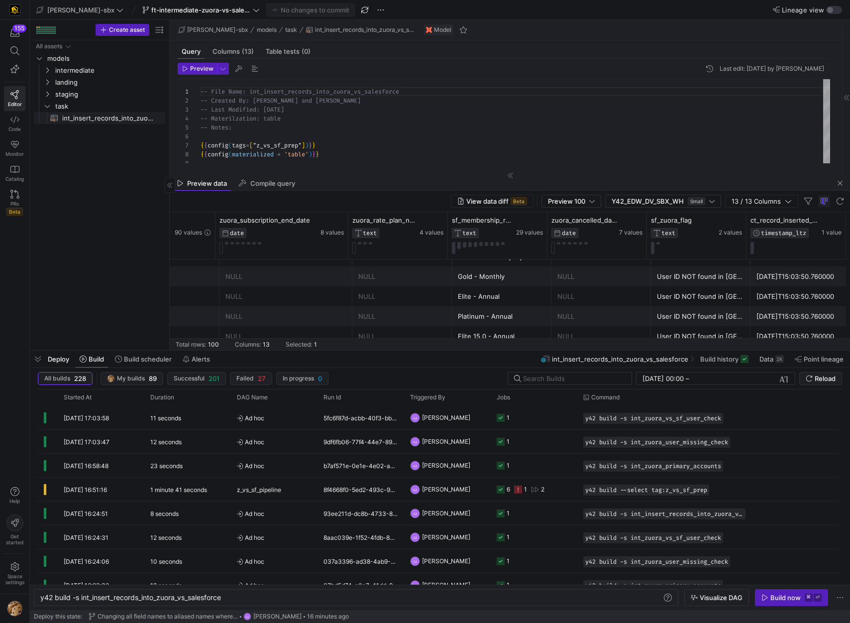
click at [98, 119] on span "int_insert_records_into_zuora_vs_salesforce​​​​​​​​​​" at bounding box center [108, 118] width 92 height 11
click at [240, 48] on span "Columns (13)" at bounding box center [233, 51] width 41 height 6
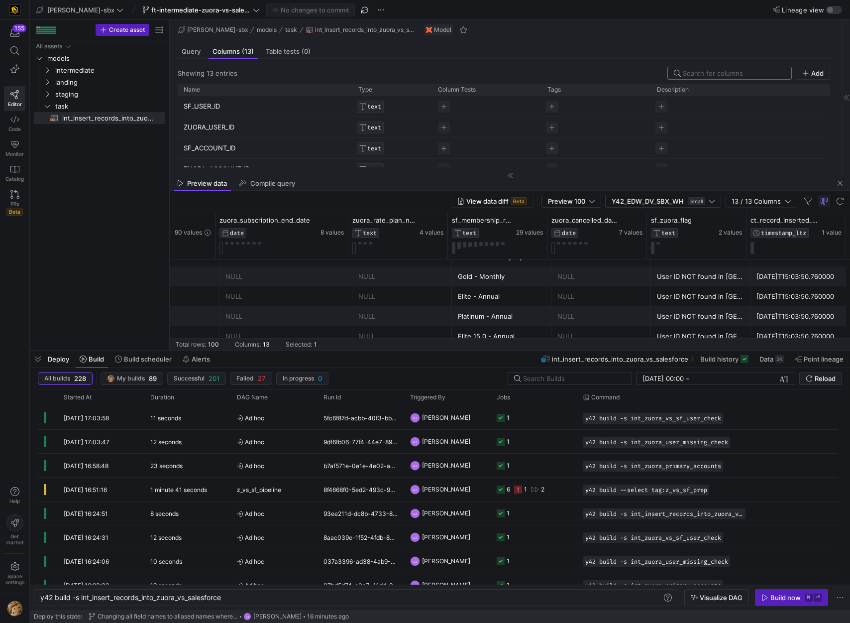
click at [332, 192] on div "View data diff Beta Preview 100 Y42_EDW_DV_SBX_WH Small 13 / 13 Columns" at bounding box center [510, 201] width 681 height 21
click at [329, 176] on div "Preview data Compile query" at bounding box center [510, 183] width 681 height 15
click at [845, 180] on span "button" at bounding box center [840, 183] width 12 height 12
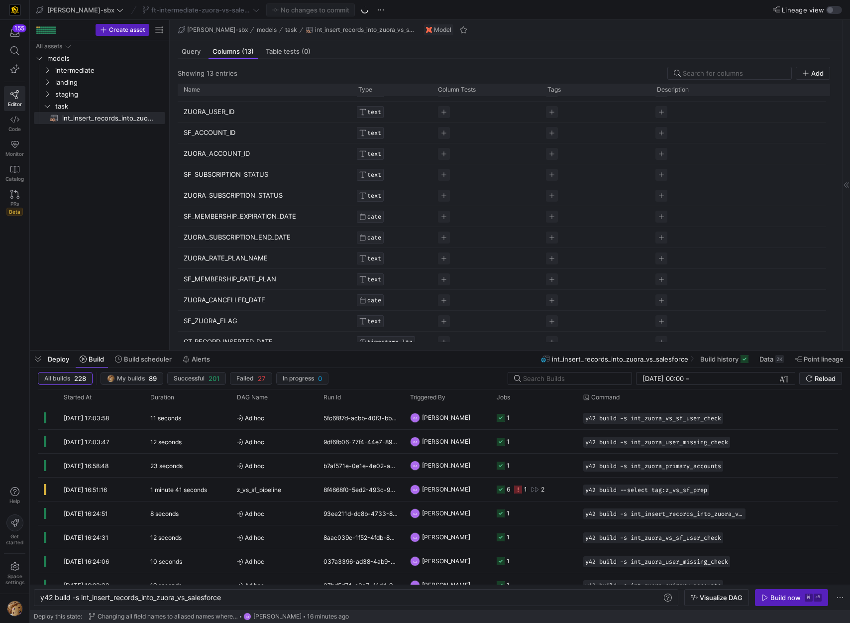
scroll to position [15, 0]
click at [175, 54] on mat-tab-header "Query Columns (13) Table tests (0)" at bounding box center [504, 51] width 669 height 14
click at [184, 53] on span "Query" at bounding box center [191, 51] width 19 height 6
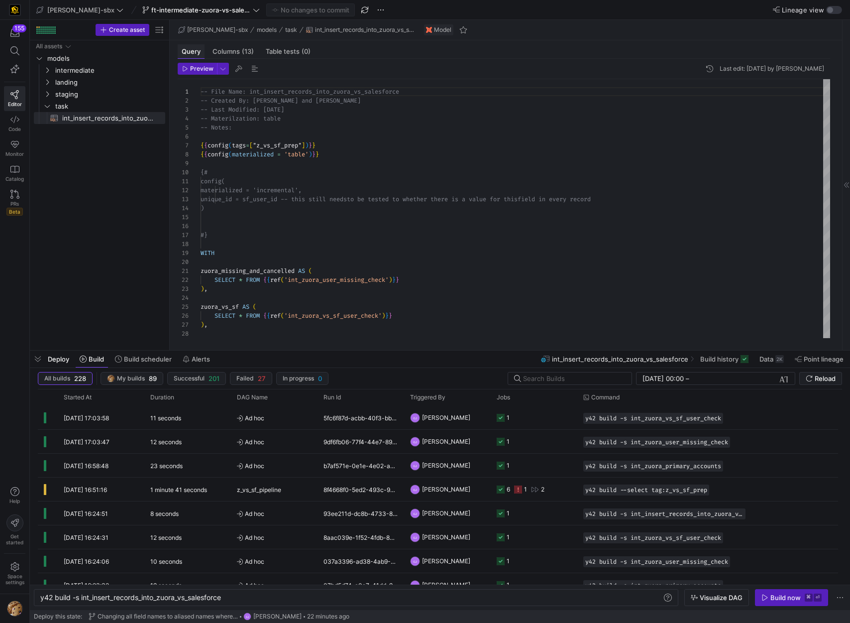
scroll to position [90, 0]
click at [210, 176] on div "-- File Name: int_insert_records_into_zuora_vs_sal esforce -- Created By: [PERS…" at bounding box center [516, 446] width 630 height 734
click at [223, 236] on div "-- File Name: int_insert_records_into_zuora_vs_sal esforce -- Created By: [PERS…" at bounding box center [516, 446] width 630 height 734
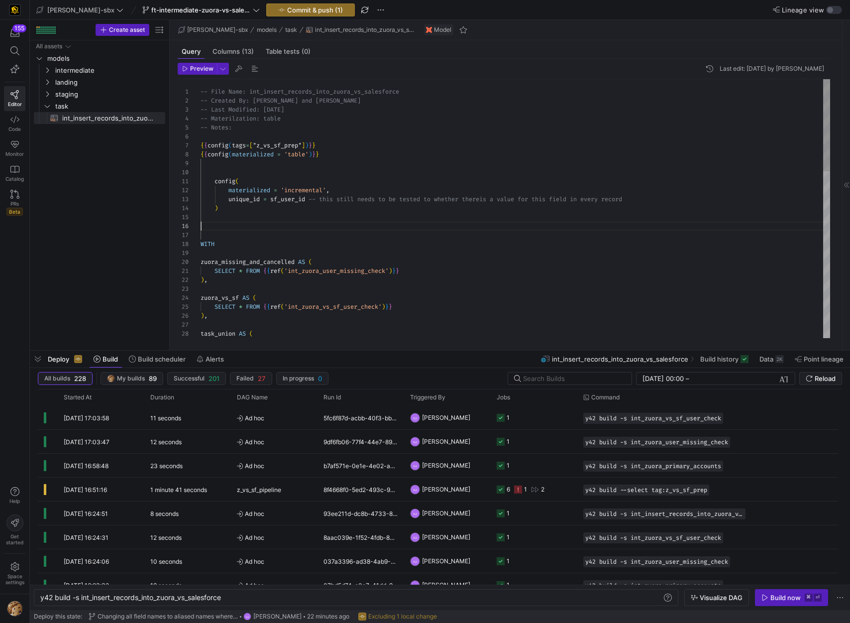
scroll to position [45, 0]
click at [206, 175] on div "-- File Name: int_insert_records_into_zuora_vs_sal esforce -- Created By: [PERS…" at bounding box center [516, 441] width 630 height 725
click at [219, 224] on div "-- File Name: int_insert_records_into_zuora_vs_sal esforce -- Created By: [PERS…" at bounding box center [516, 441] width 630 height 725
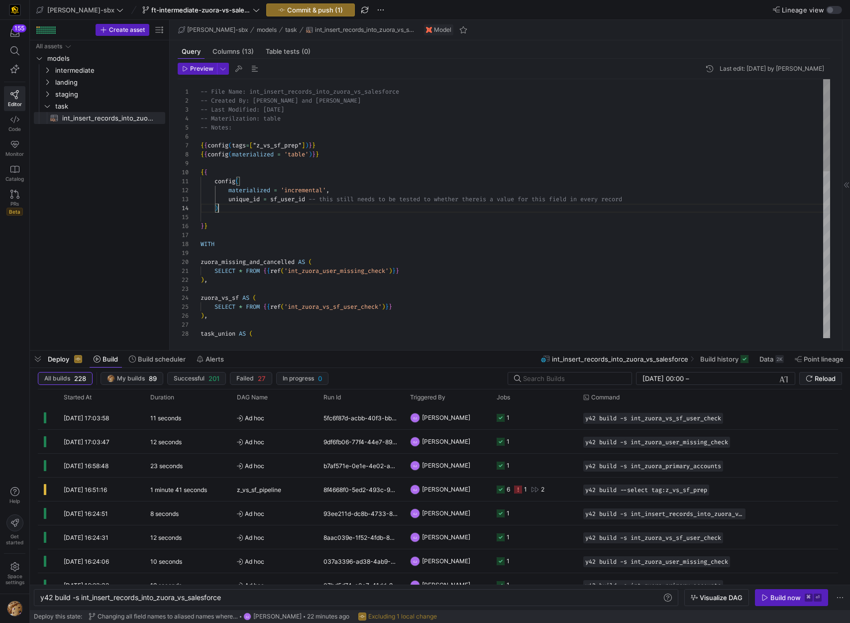
click at [280, 207] on div "-- File Name: int_insert_records_into_zuora_vs_sal esforce -- Created By: [PERS…" at bounding box center [516, 441] width 630 height 725
click at [236, 208] on div "-- File Name: int_insert_records_into_zuora_vs_sal esforce -- Created By: [PERS…" at bounding box center [516, 441] width 630 height 725
click at [271, 199] on div "-- File Name: int_insert_records_into_zuora_vs_sal esforce -- Created By: [PERS…" at bounding box center [516, 441] width 630 height 725
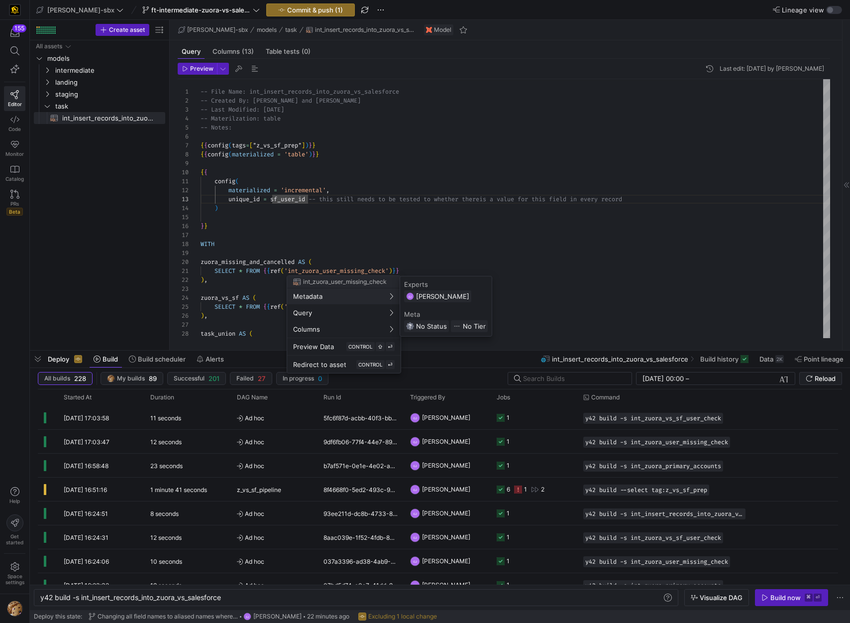
click at [272, 197] on div at bounding box center [425, 311] width 850 height 623
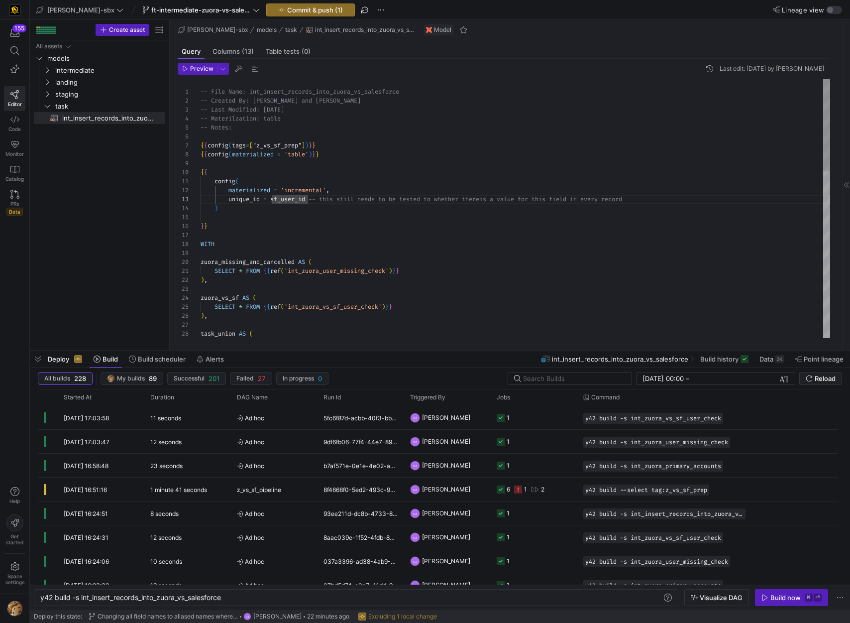
click at [271, 200] on div "-- File Name: int_insert_records_into_zuora_vs_sal esforce -- Created By: [PERS…" at bounding box center [516, 441] width 630 height 725
click at [738, 203] on div "-- File Name: int_insert_records_into_zuora_vs_sal esforce -- Created By: [PERS…" at bounding box center [516, 441] width 630 height 725
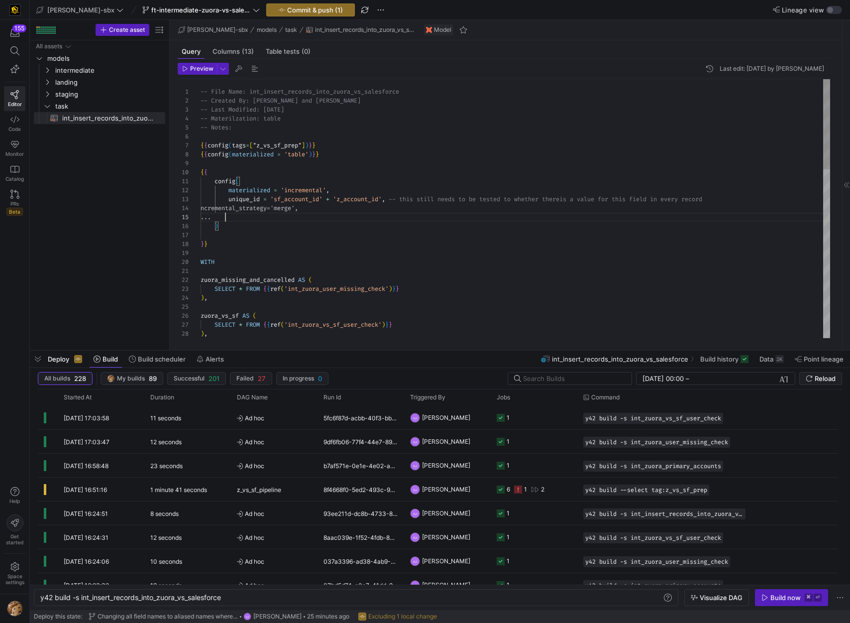
scroll to position [36, 25]
click at [480, 156] on div "-- File Name: int_insert_records_into_zuora_vs_sal esforce -- Created By: [PERS…" at bounding box center [516, 450] width 630 height 743
drag, startPoint x: 229, startPoint y: 211, endPoint x: 229, endPoint y: 219, distance: 8.5
click at [229, 211] on div "-- File Name: int_insert_records_into_zuora_vs_sal esforce -- Created By: [PERS…" at bounding box center [516, 450] width 630 height 743
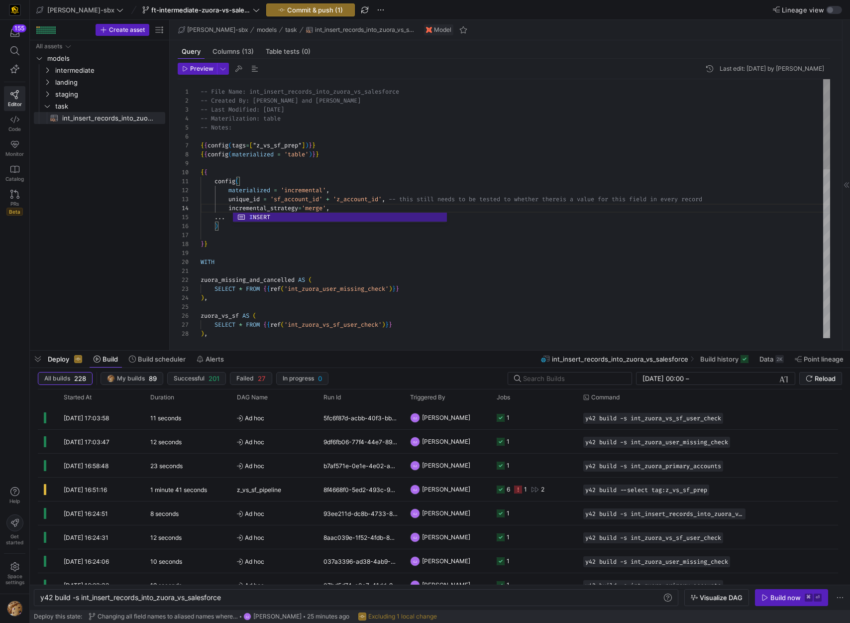
click at [224, 263] on div "-- File Name: int_insert_records_into_zuora_vs_sal esforce -- Created By: [PERS…" at bounding box center [516, 450] width 630 height 743
drag, startPoint x: 236, startPoint y: 218, endPoint x: 152, endPoint y: 218, distance: 83.6
click at [201, 218] on div "-- File Name: int_insert_records_into_zuora_vs_sal esforce -- Created By: [PERS…" at bounding box center [516, 450] width 630 height 743
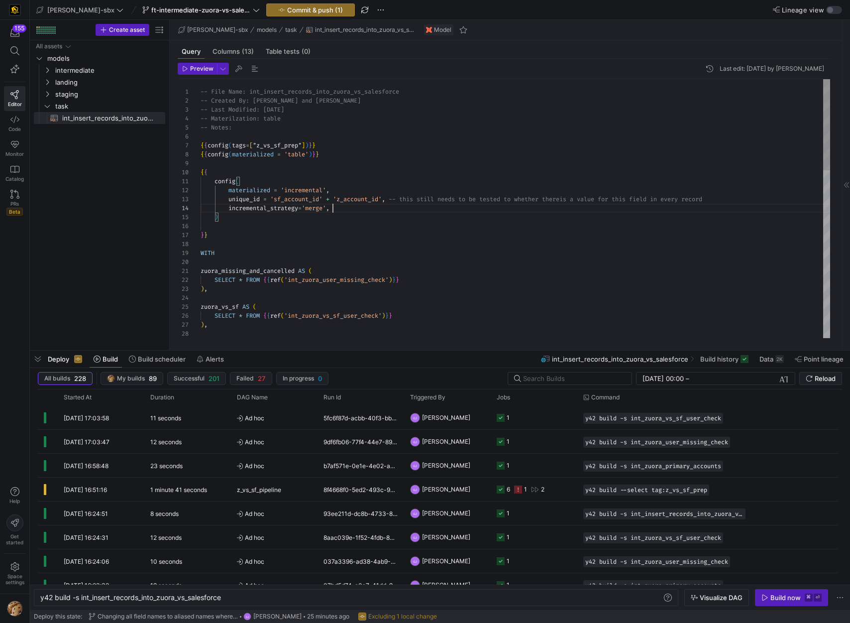
scroll to position [27, 132]
type textarea "config( materialized = 'incremental', unique_id = 'sf_account_id' + 'z_account_…"
click at [211, 75] on header "Preview Last edit: [DATE] by [PERSON_NAME]" at bounding box center [504, 71] width 653 height 16
click at [201, 70] on span "Preview" at bounding box center [201, 68] width 23 height 7
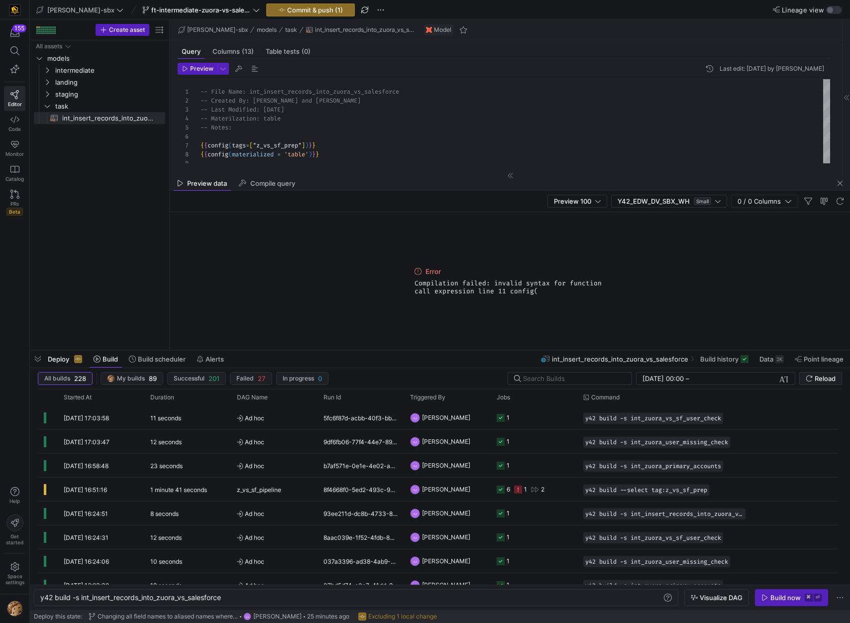
click at [452, 196] on div "Preview 100 Y42_EDW_DV_SBX_WH Small 0 / 0 Columns" at bounding box center [510, 201] width 681 height 21
click at [446, 189] on div "Preview data Compile query" at bounding box center [510, 183] width 681 height 15
click at [438, 196] on div "Preview 100 Y42_EDW_DV_SBX_WH Small 0 / 0 Columns" at bounding box center [510, 201] width 681 height 21
click at [842, 182] on span "button" at bounding box center [840, 183] width 12 height 12
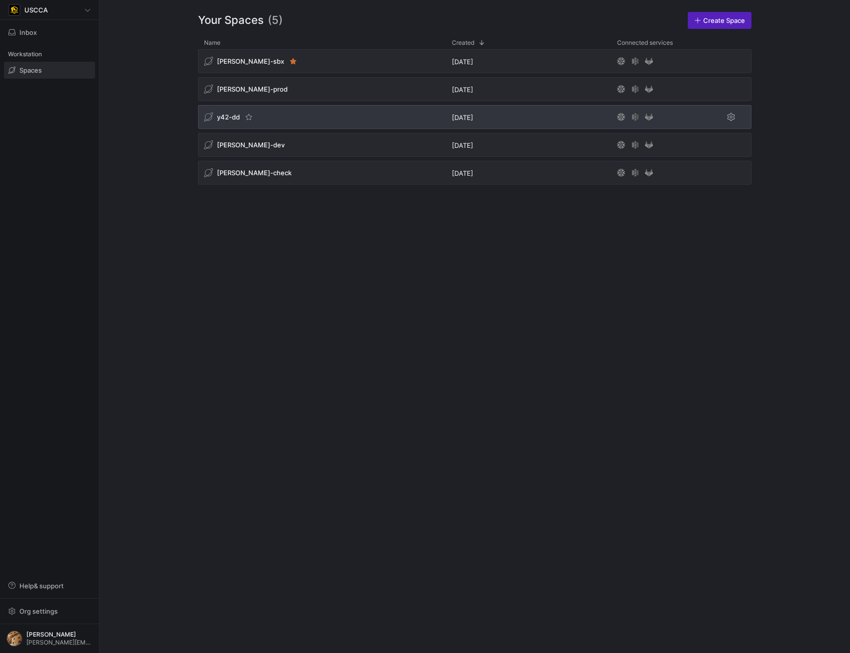
click at [283, 114] on div "y42-dd" at bounding box center [322, 117] width 248 height 24
click at [281, 121] on div "y42-dd" at bounding box center [322, 117] width 248 height 24
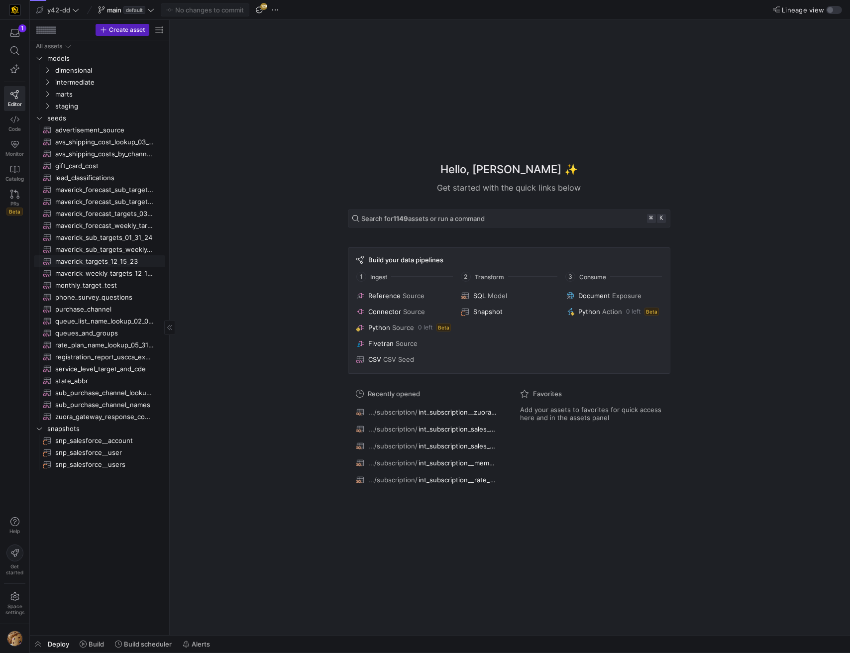
click at [105, 256] on span "maverick_targets_12_15_23​​​​​​" at bounding box center [104, 261] width 99 height 11
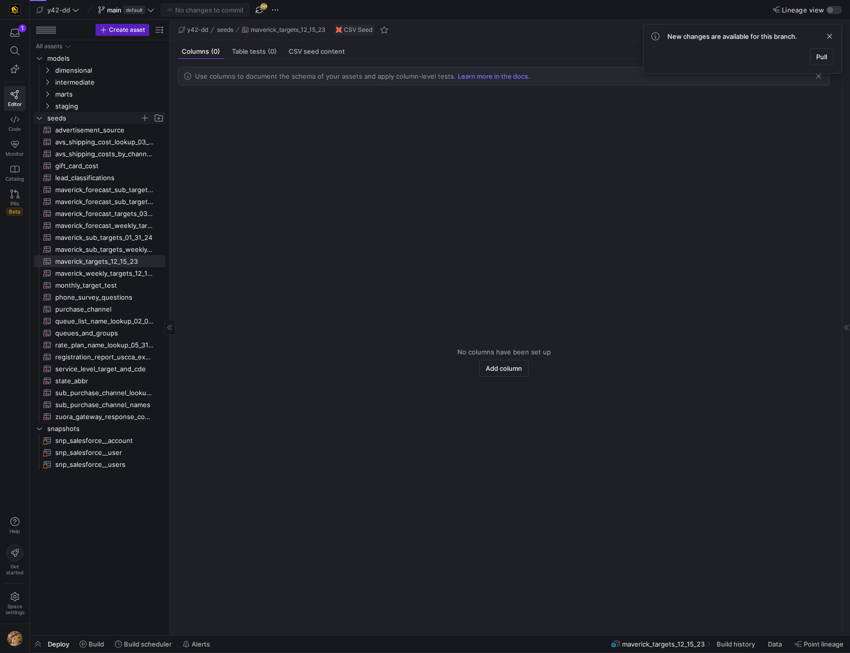
click at [40, 115] on icon "Press SPACE to select this row." at bounding box center [39, 118] width 7 height 6
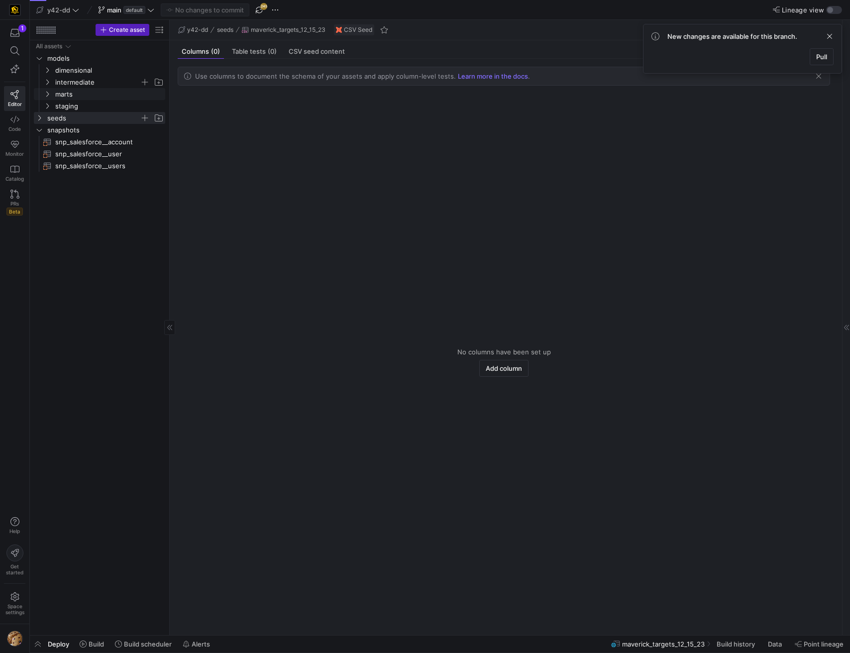
click at [45, 85] on icon "Press SPACE to select this row." at bounding box center [47, 82] width 7 height 6
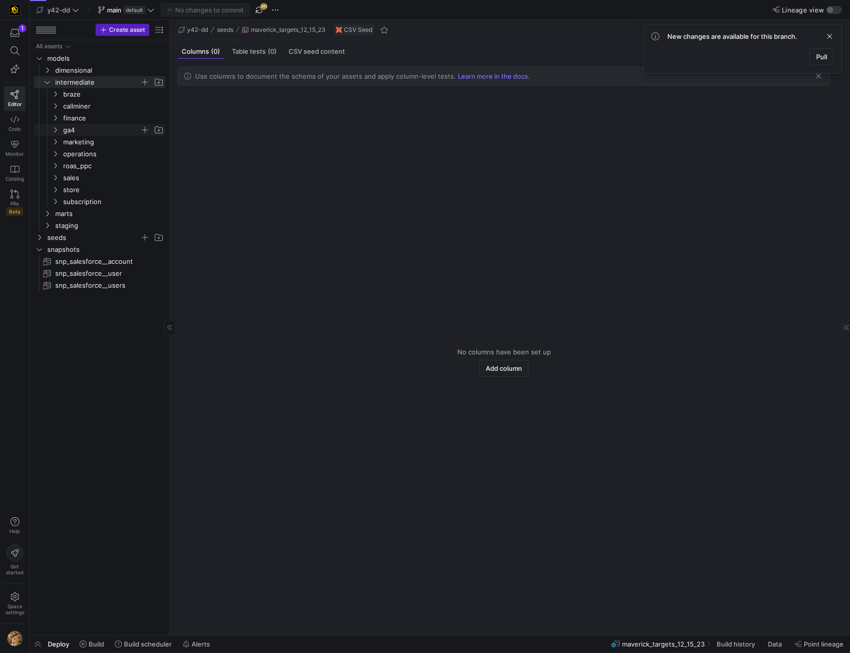
click at [69, 124] on span "ga4" at bounding box center [101, 129] width 77 height 11
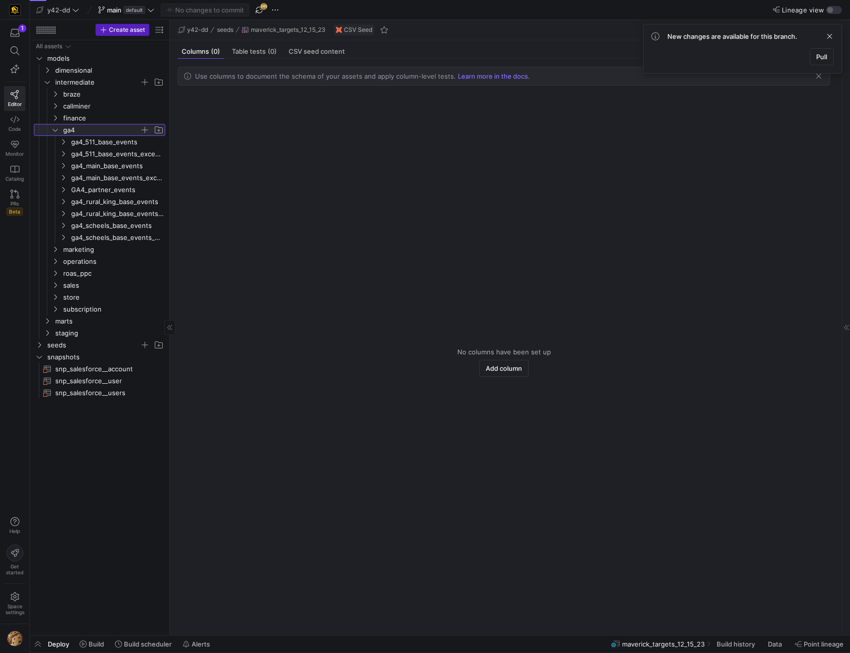
click at [53, 127] on icon at bounding box center [55, 130] width 7 height 6
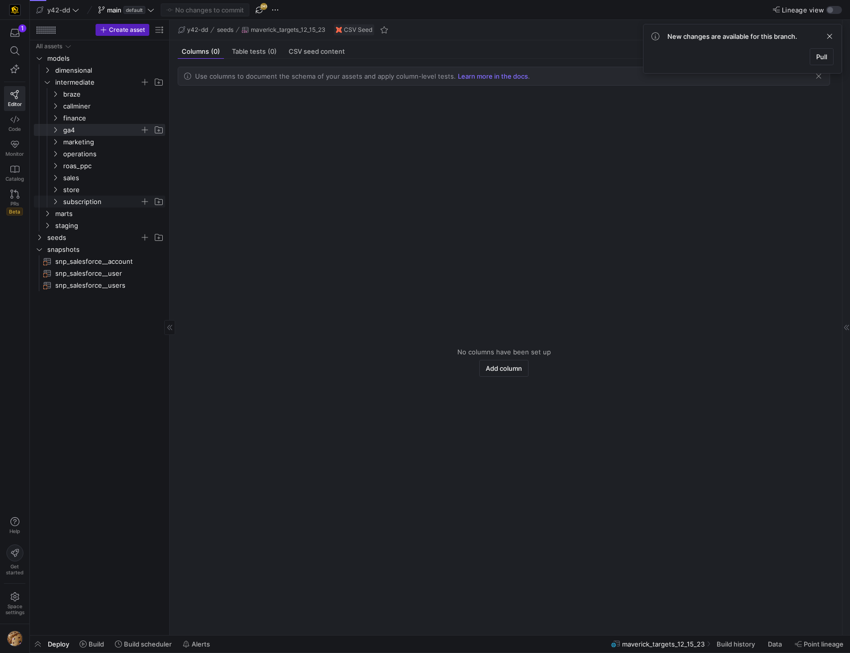
click at [85, 201] on span "subscription" at bounding box center [101, 201] width 77 height 11
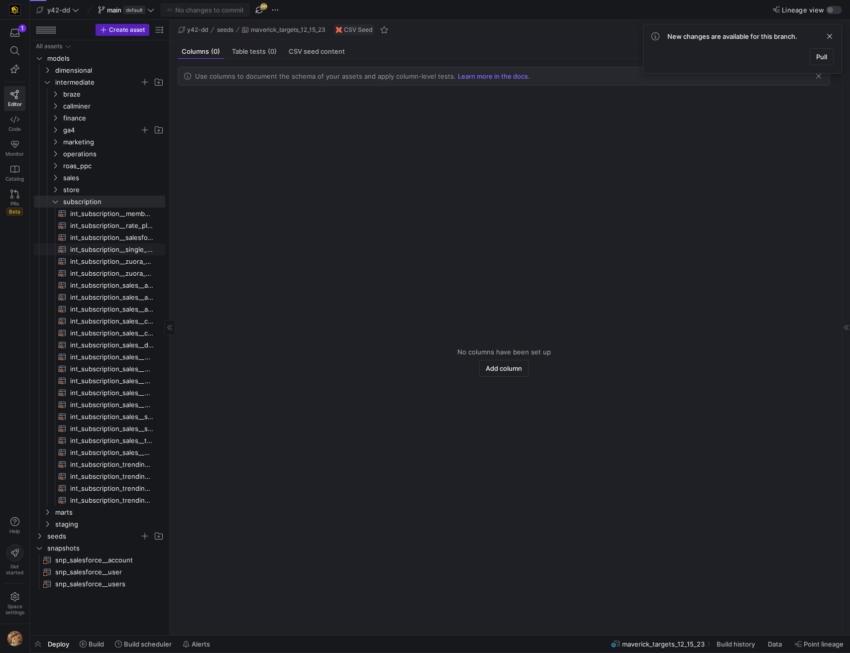
click at [88, 247] on span "int_subscription__single_row_consolidated​​​​​​​​​​" at bounding box center [112, 249] width 84 height 11
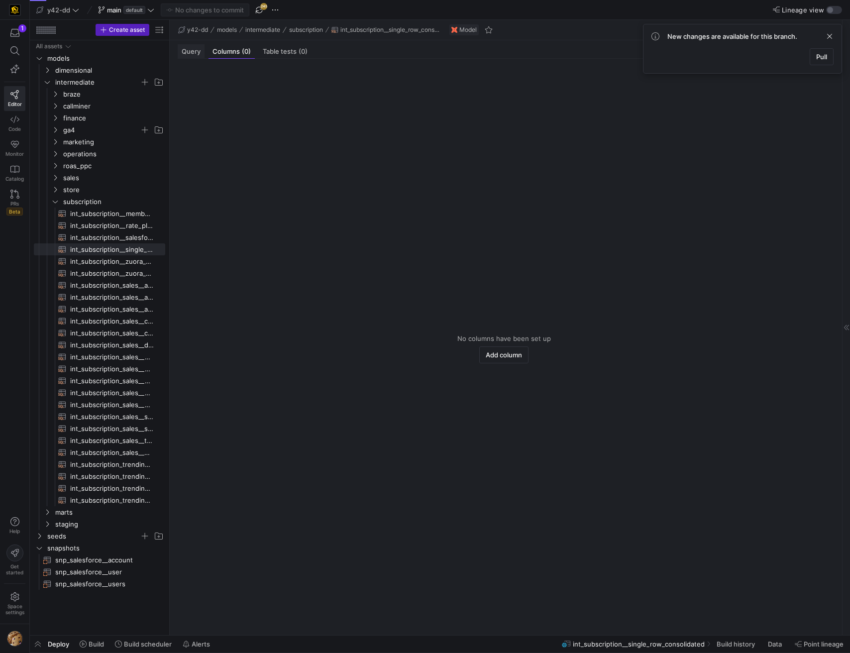
click at [187, 54] on span "Query" at bounding box center [191, 51] width 19 height 6
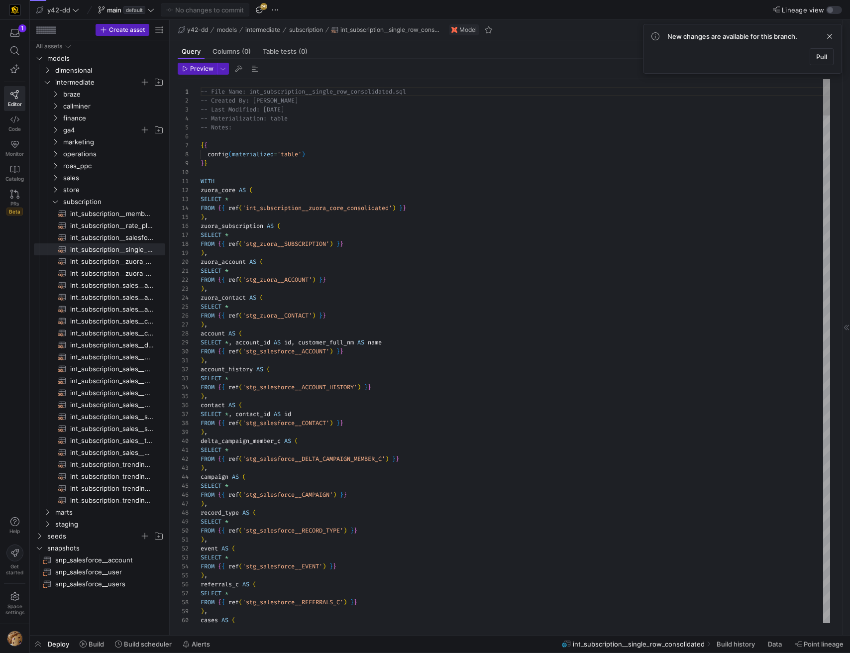
scroll to position [90, 0]
click at [48, 512] on icon "Press SPACE to select this row." at bounding box center [47, 512] width 7 height 6
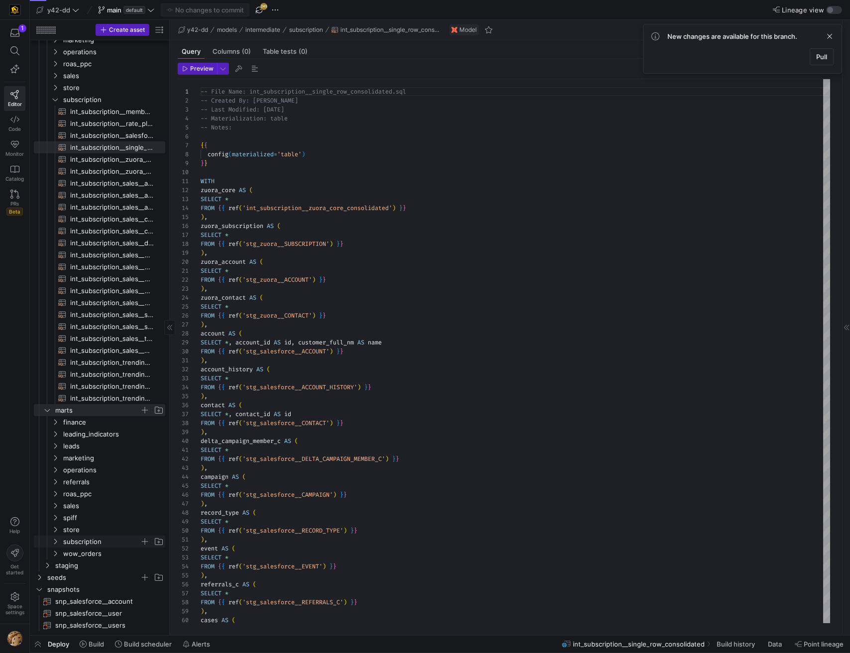
click at [57, 541] on icon "Press SPACE to select this row." at bounding box center [55, 542] width 7 height 6
click at [93, 569] on span "mbr_membership_sale_forecast​​​​​​​​​​" at bounding box center [112, 565] width 84 height 11
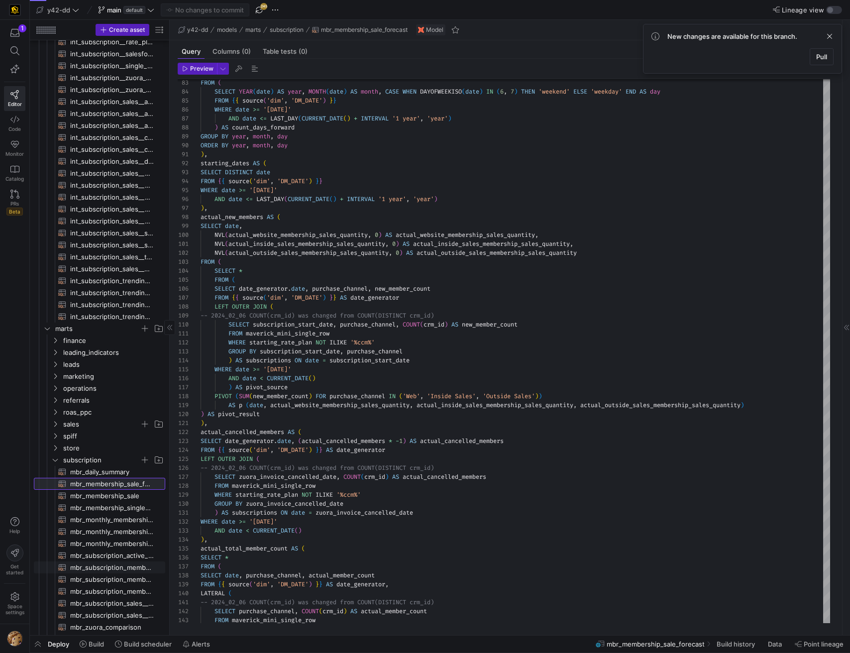
scroll to position [247, 0]
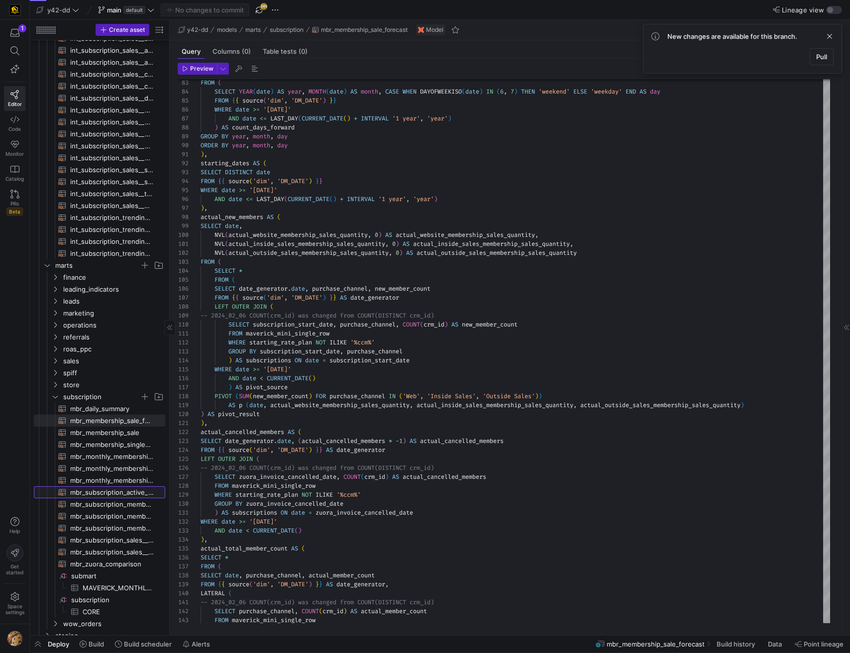
click at [95, 494] on span "mbr_subscription_active_rate_plans​​​​​​​​​​" at bounding box center [112, 492] width 84 height 11
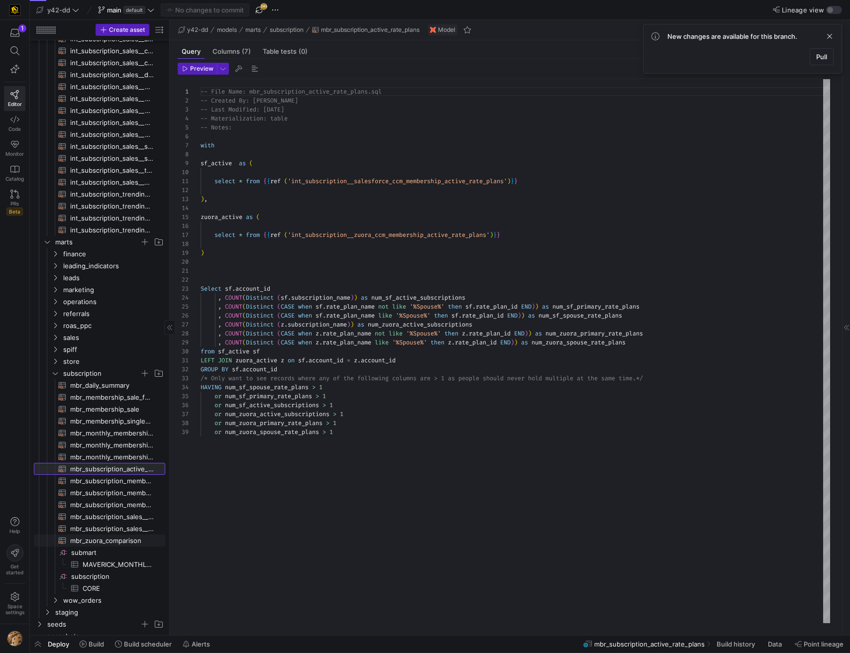
scroll to position [297, 0]
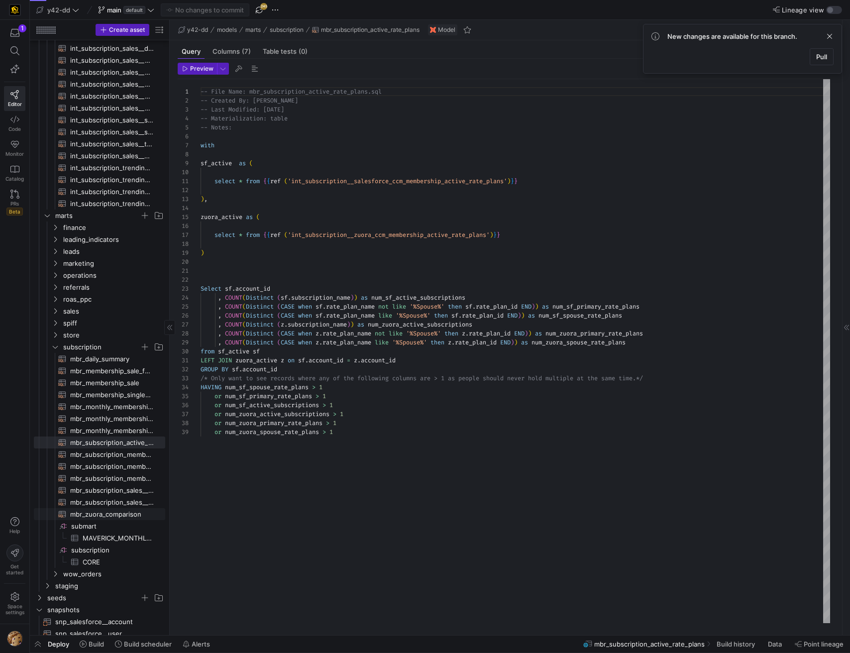
click at [106, 485] on span "mbr_subscription_sales__sub_purchase_channel_update_2024_forecast​​​​​​​​​​" at bounding box center [112, 490] width 84 height 11
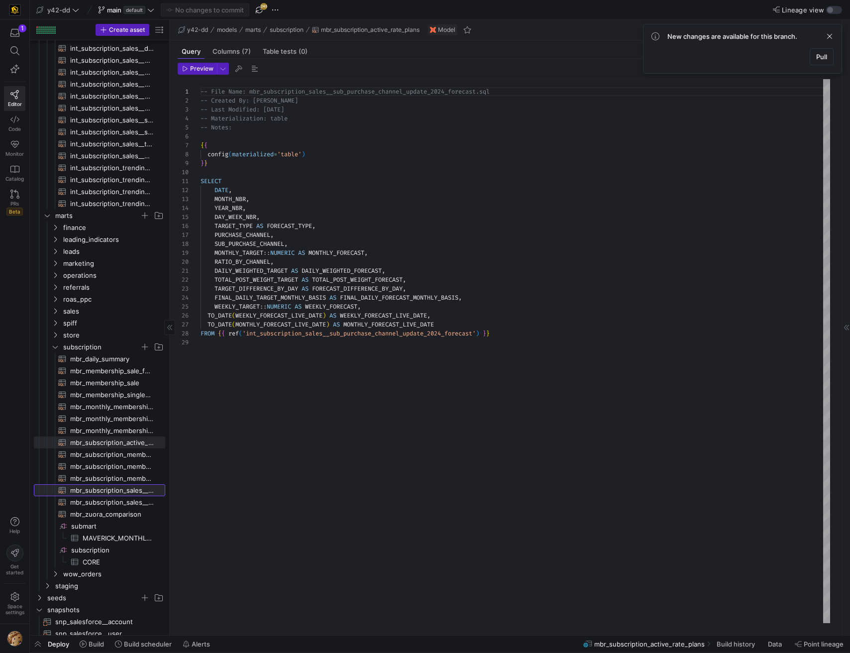
scroll to position [313, 0]
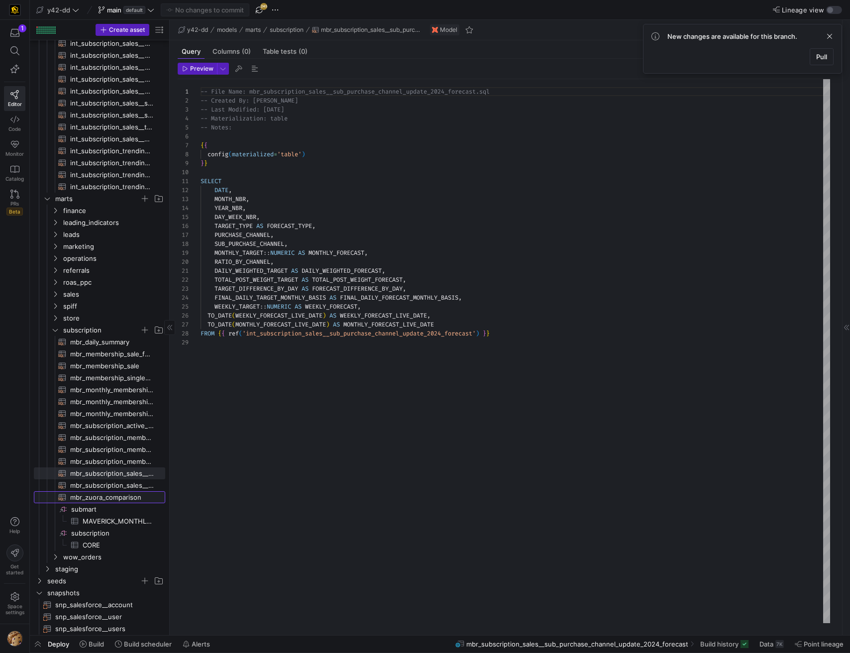
click at [114, 498] on span "mbr_zuora_comparison​​​​​​​​​​" at bounding box center [112, 497] width 84 height 11
type textarea "-- File Name: mbr_zuora_comparison.sql -- Created By: Bret Harvestine -- Last M…"
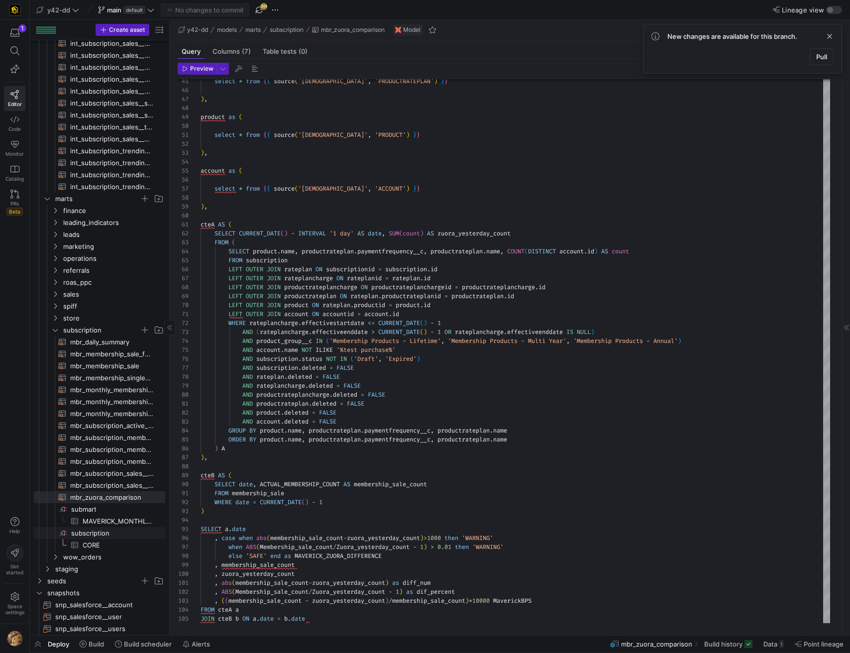
click at [97, 532] on span "subscription​​​​​​​​" at bounding box center [117, 533] width 93 height 11
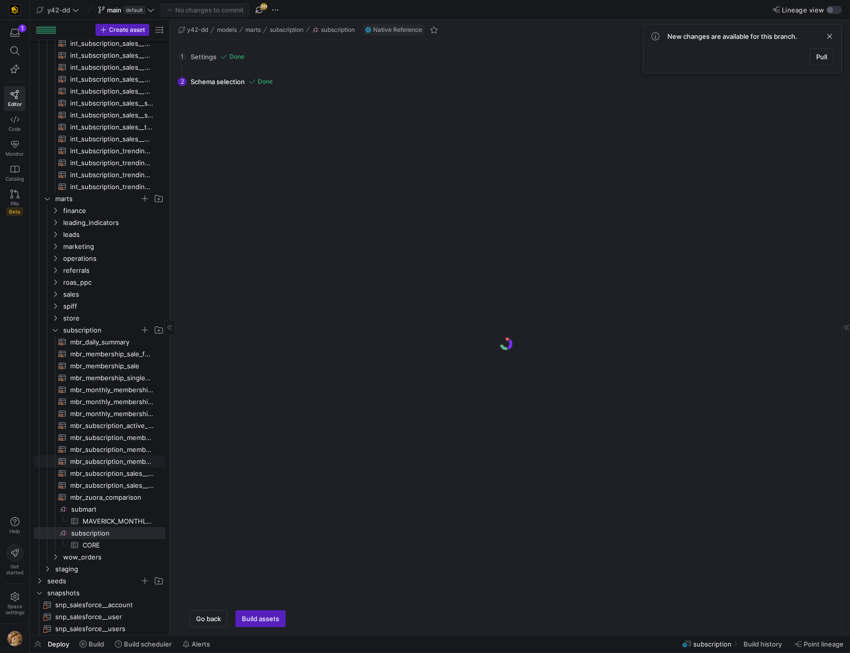
click at [93, 458] on span "mbr_subscription_membership​​​​​​​​​​" at bounding box center [112, 461] width 84 height 11
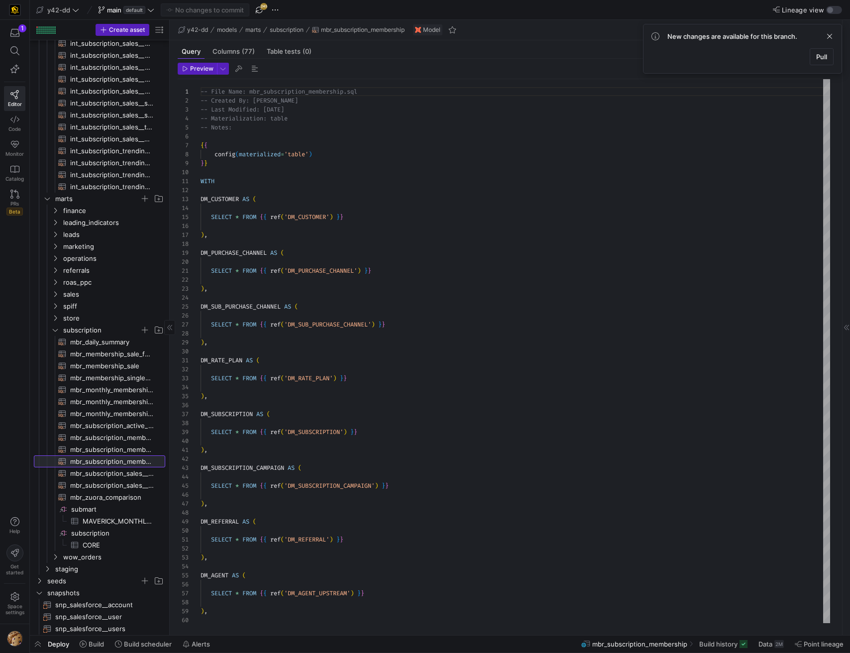
scroll to position [90, 0]
click at [90, 504] on span "submart​​​​​​​​" at bounding box center [117, 509] width 93 height 11
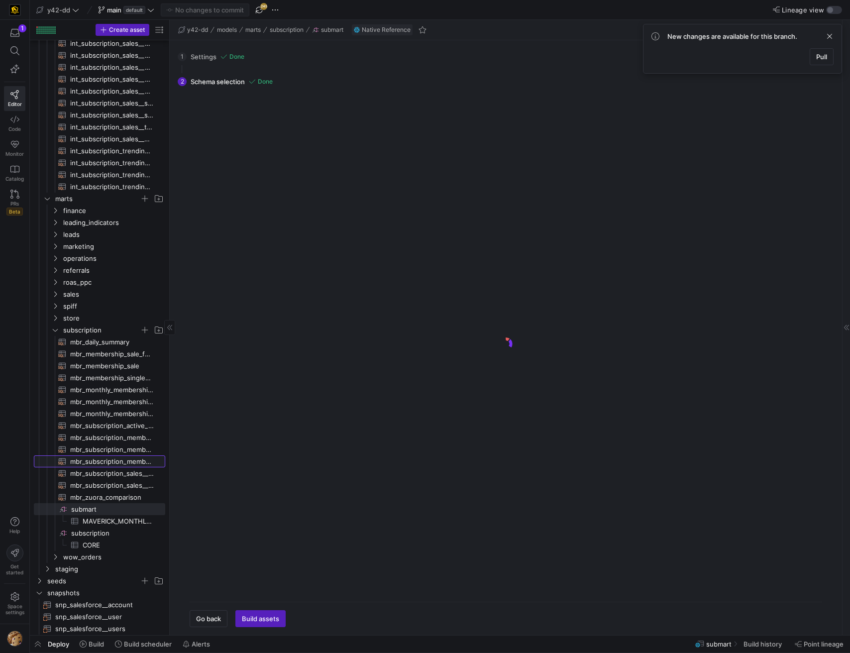
click at [94, 463] on span "mbr_subscription_membership​​​​​​​​​​" at bounding box center [112, 461] width 84 height 11
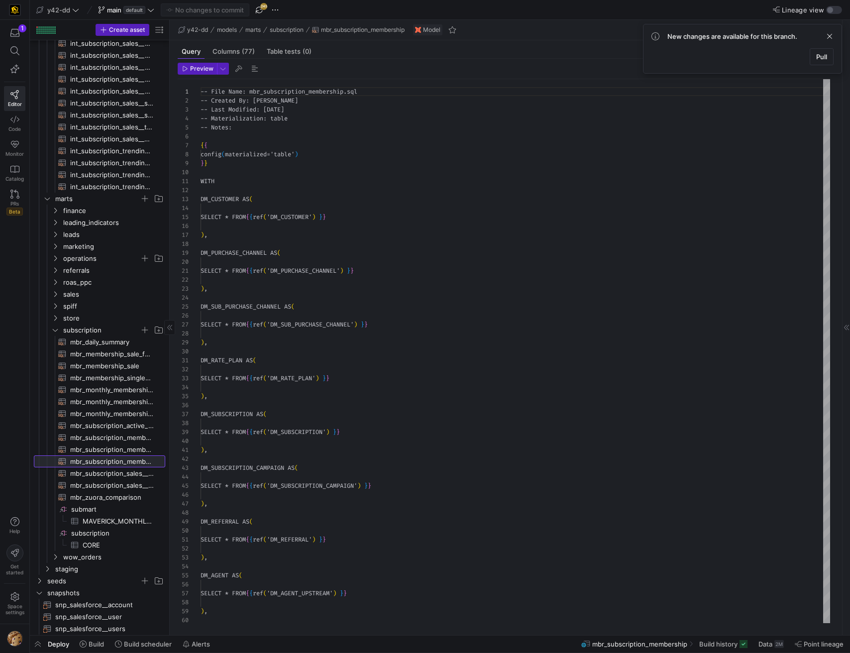
scroll to position [90, 0]
